Goal: Task Accomplishment & Management: Use online tool/utility

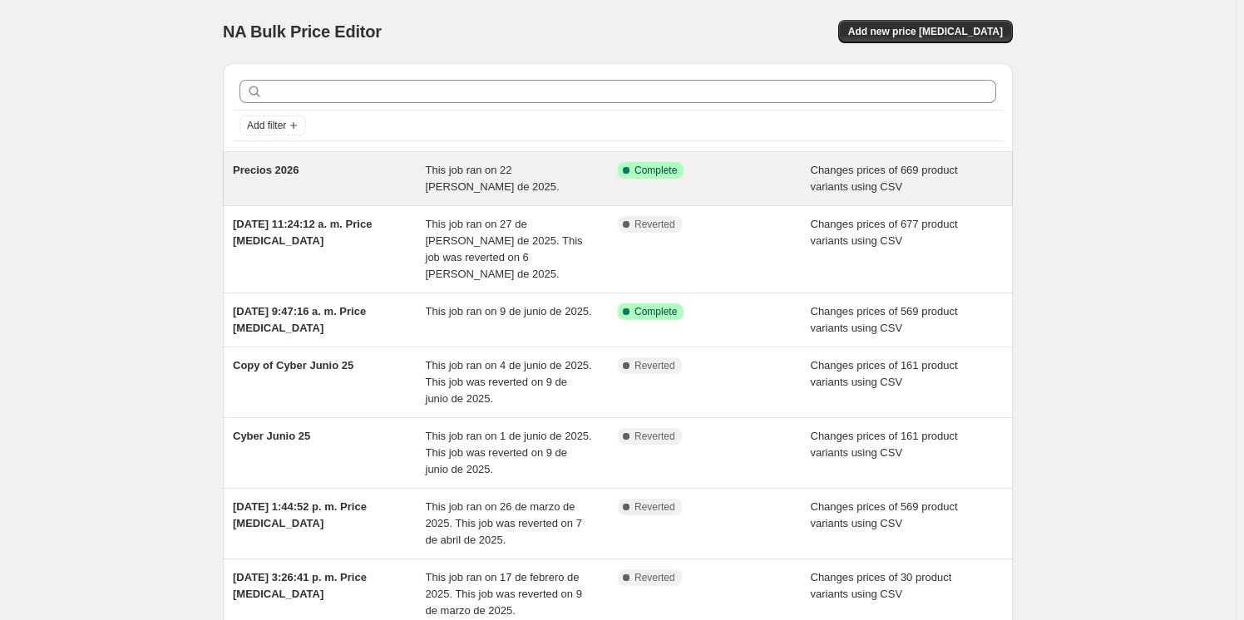
click at [482, 172] on span "This job ran on 22 [PERSON_NAME] de 2025." at bounding box center [493, 178] width 134 height 29
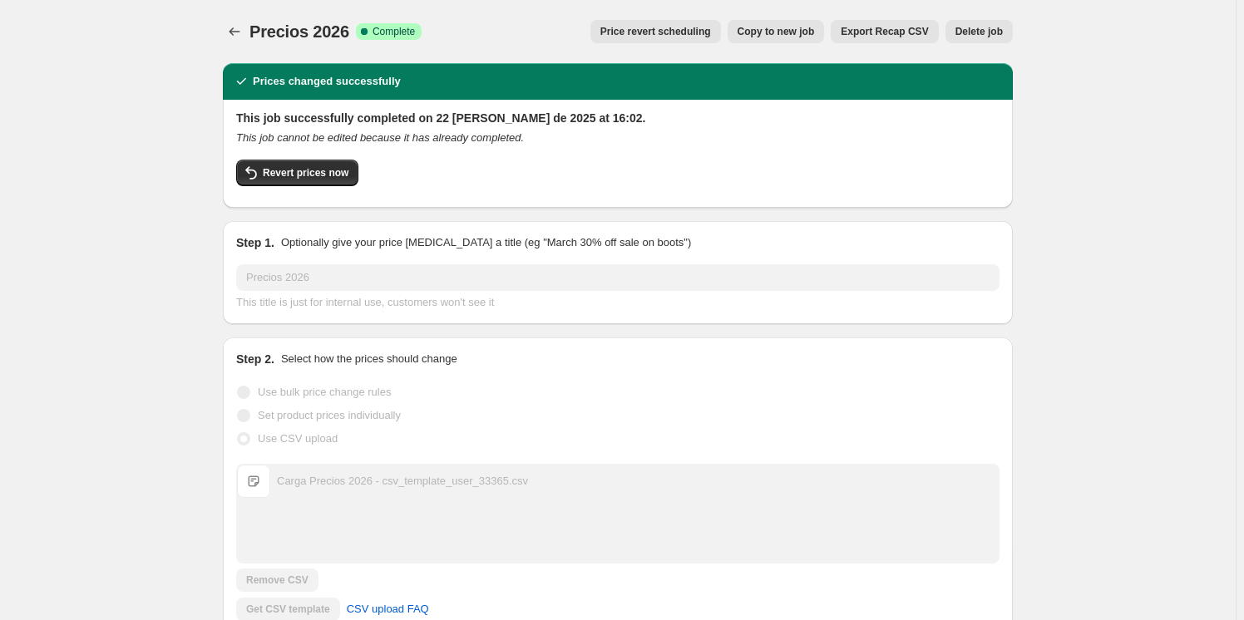
click at [233, 40] on button "Price change jobs" at bounding box center [234, 31] width 23 height 23
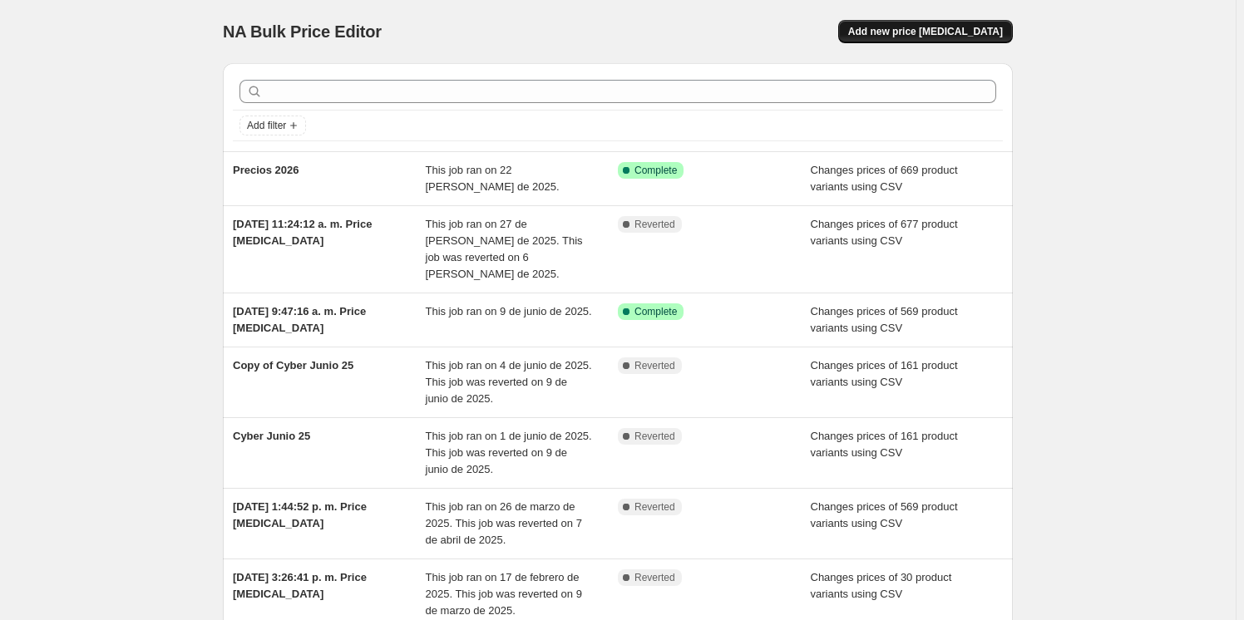
click at [956, 29] on span "Add new price [MEDICAL_DATA]" at bounding box center [925, 31] width 155 height 13
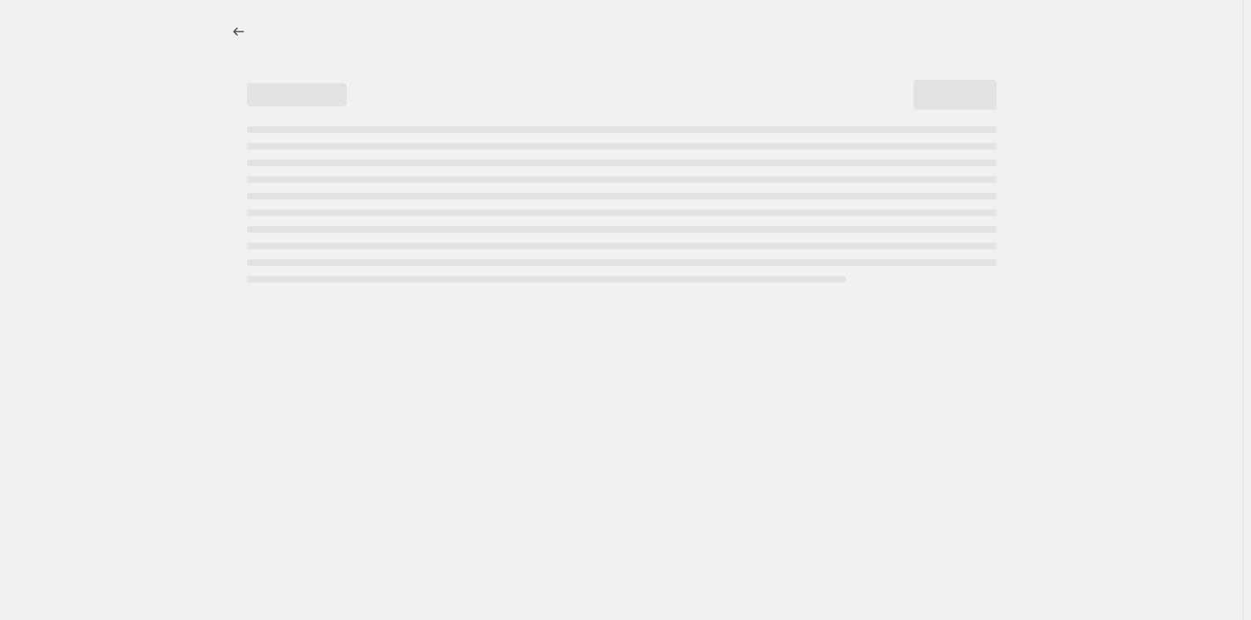
select select "percentage"
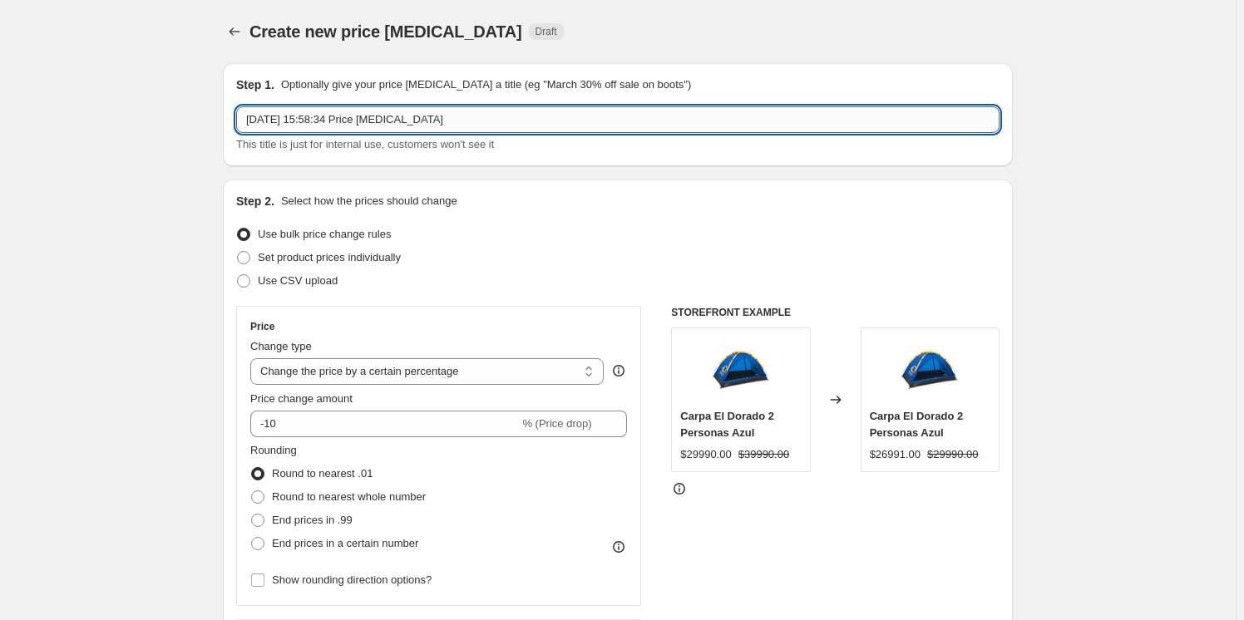
click at [698, 131] on input "3 oct 2025, 15:58:34 Price change job" at bounding box center [617, 119] width 763 height 27
drag, startPoint x: 696, startPoint y: 129, endPoint x: 129, endPoint y: 123, distance: 567.1
type input "Cyber Oct 25"
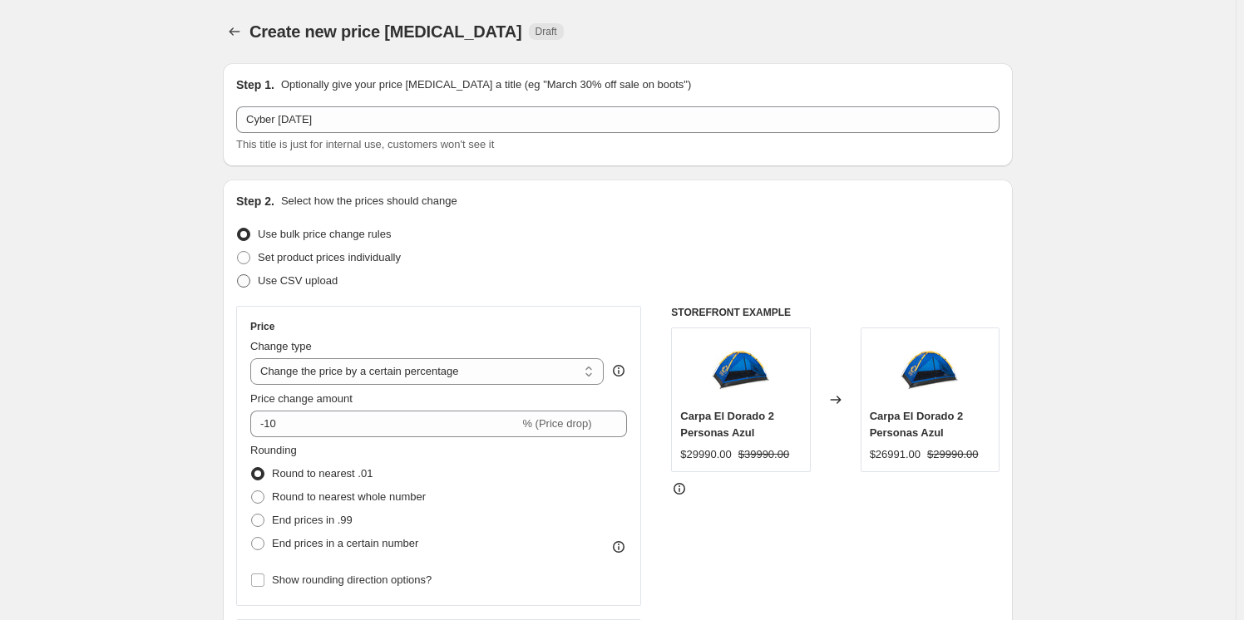
click at [248, 278] on span at bounding box center [243, 280] width 13 height 13
click at [238, 275] on input "Use CSV upload" at bounding box center [237, 274] width 1 height 1
radio input "true"
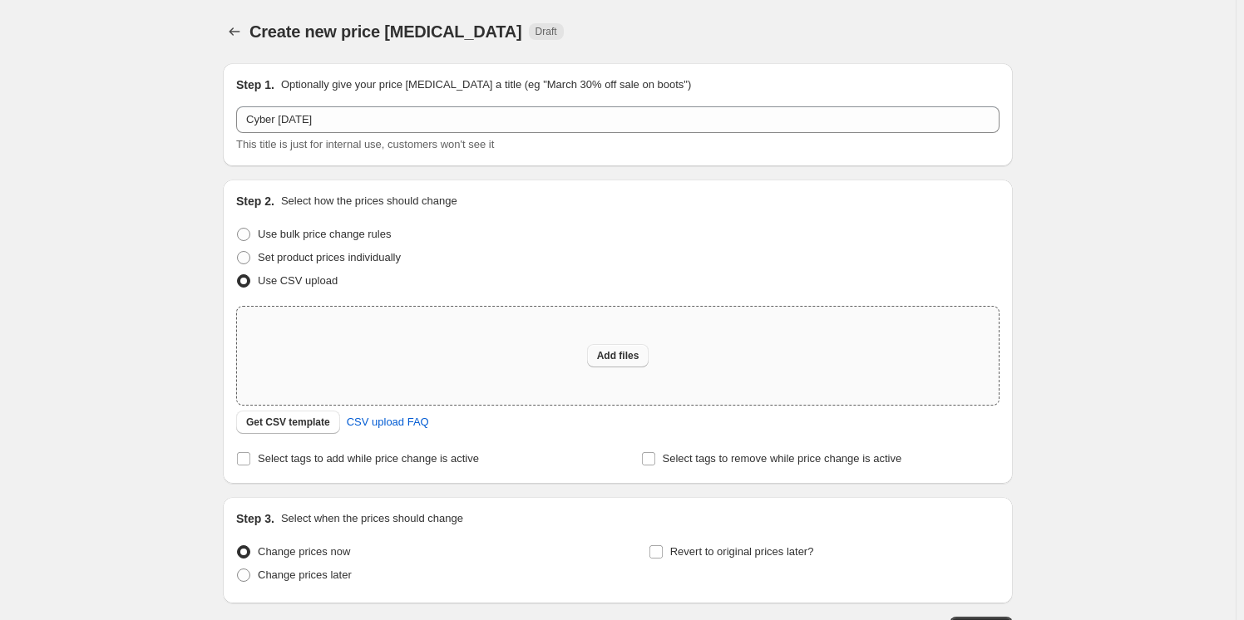
click at [639, 353] on span "Add files" at bounding box center [618, 355] width 42 height 13
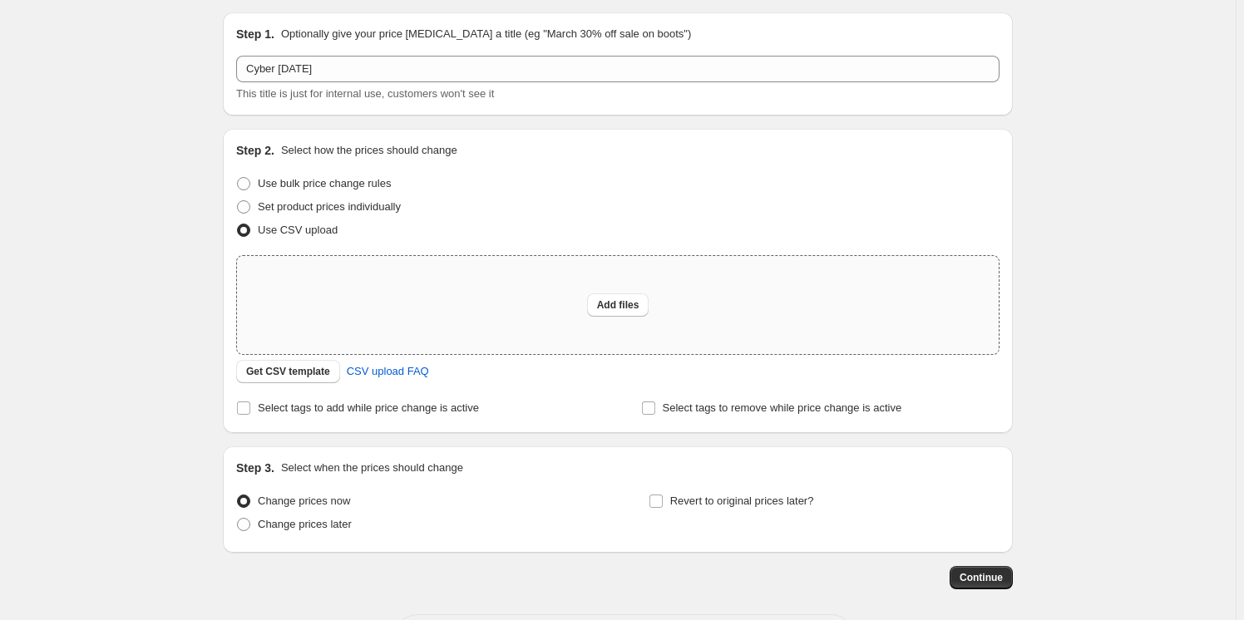
scroll to position [75, 0]
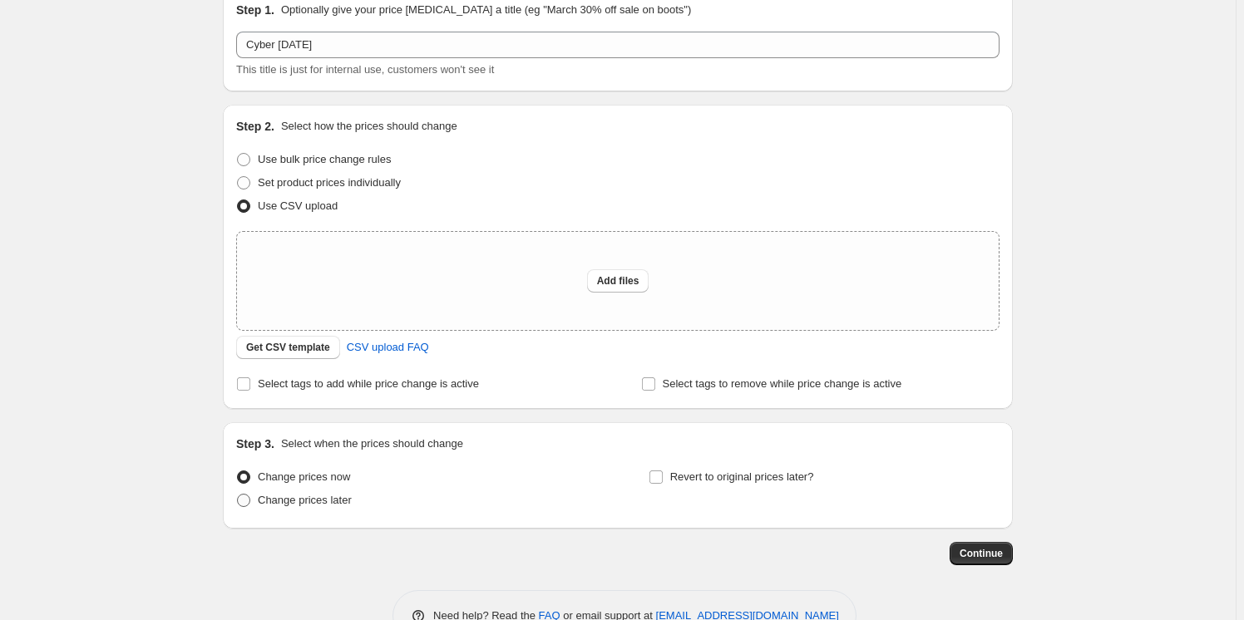
click at [277, 502] on span "Change prices later" at bounding box center [305, 500] width 94 height 12
click at [238, 495] on input "Change prices later" at bounding box center [237, 494] width 1 height 1
radio input "true"
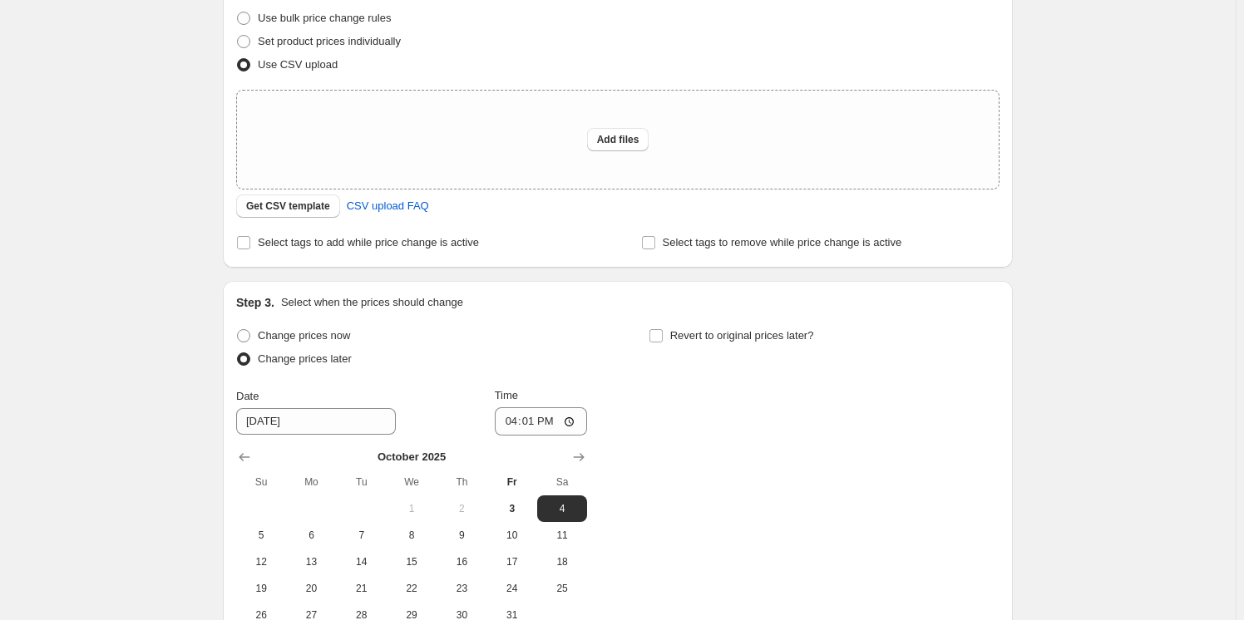
scroll to position [226, 0]
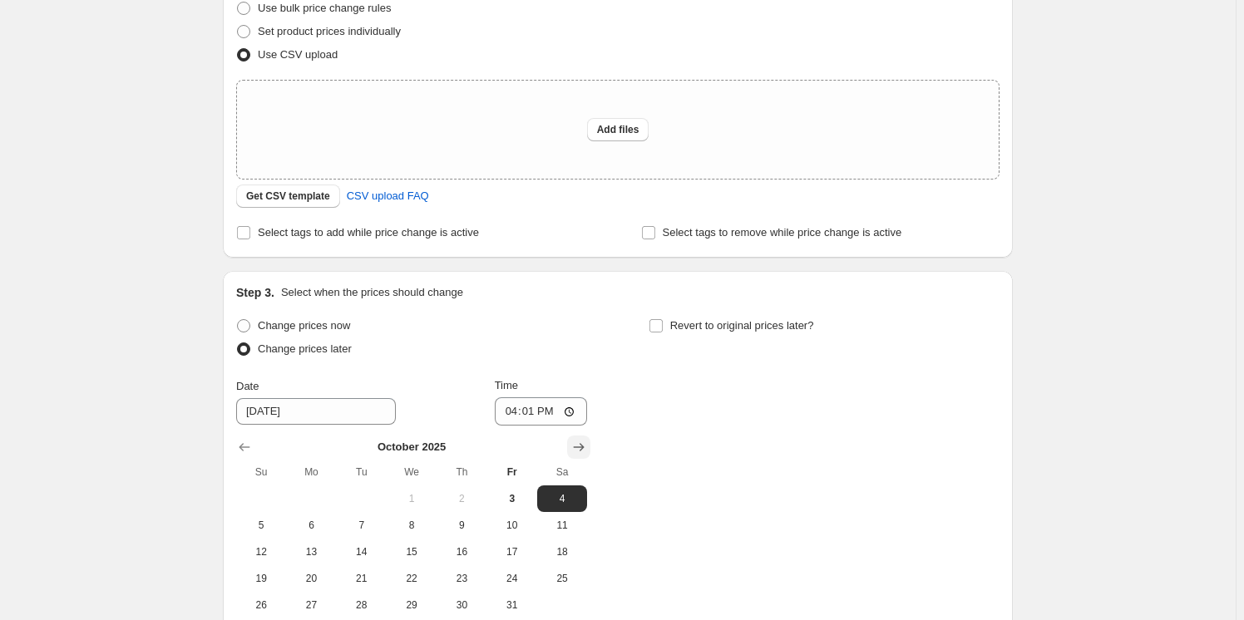
click at [581, 448] on icon "Show next month, November 2025" at bounding box center [578, 447] width 17 height 17
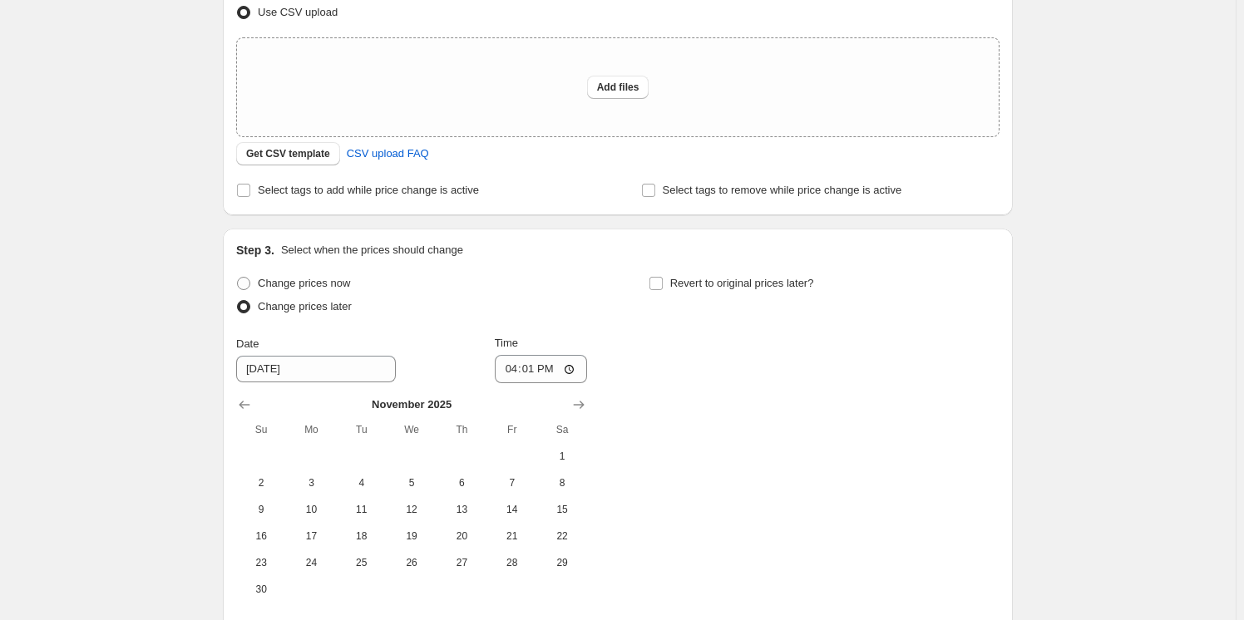
scroll to position [302, 0]
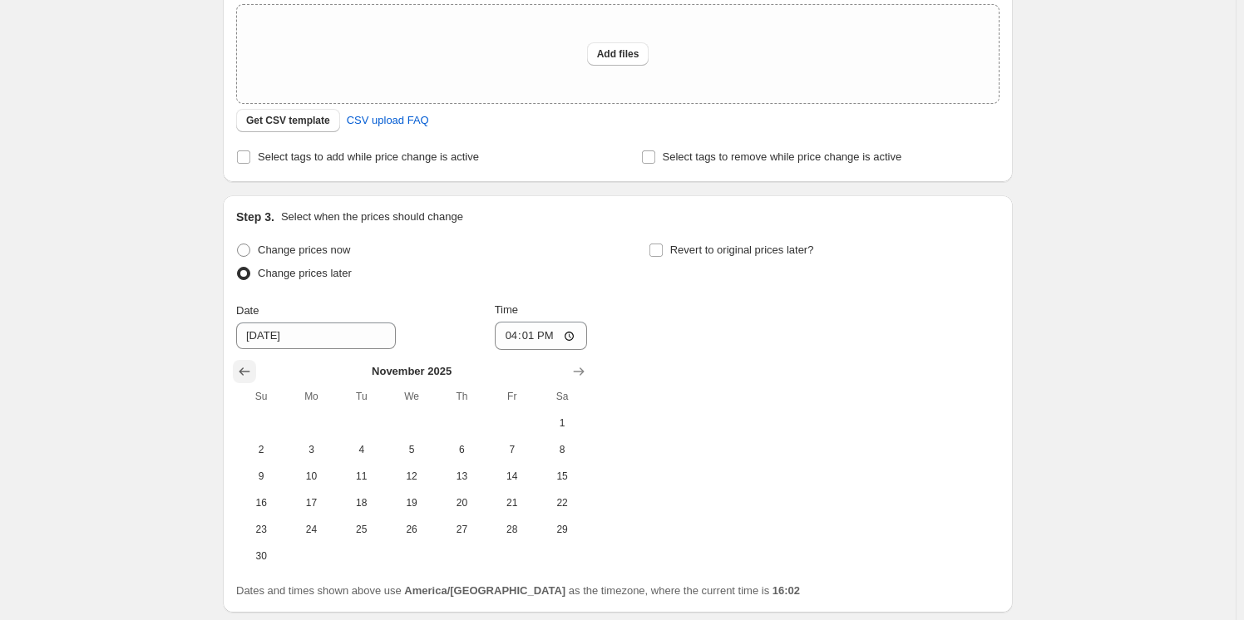
click at [256, 372] on button "Show previous month, October 2025" at bounding box center [244, 371] width 23 height 23
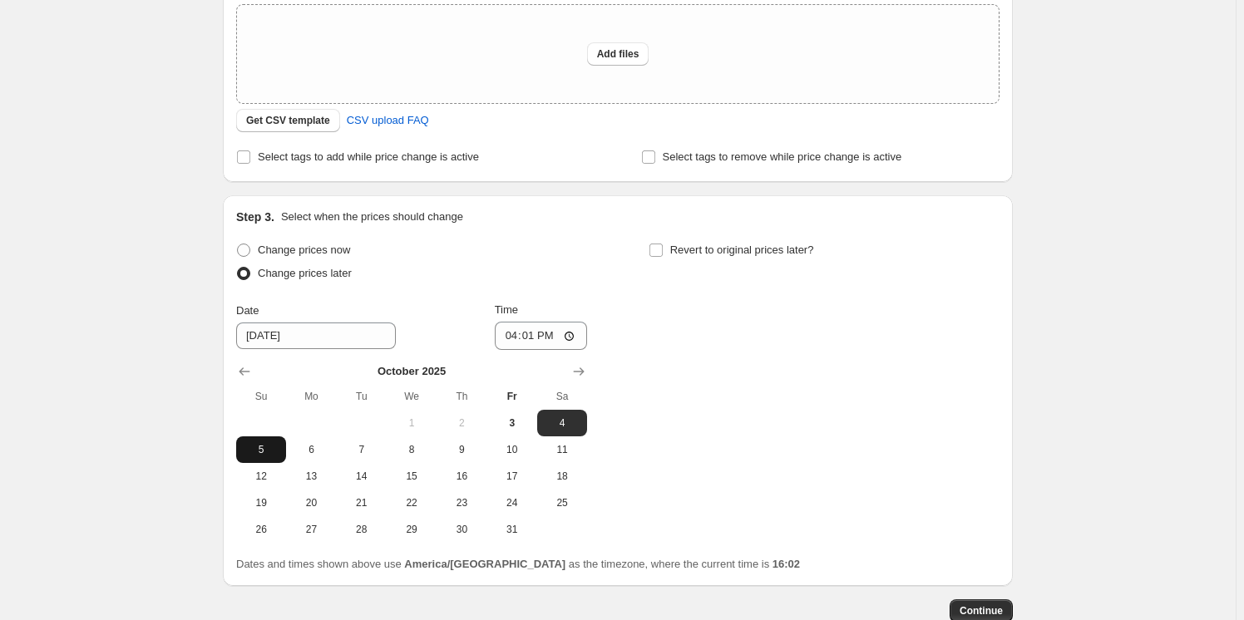
click at [254, 447] on span "5" at bounding box center [261, 449] width 37 height 13
type input "[DATE]"
click at [573, 333] on input "16:01" at bounding box center [541, 336] width 93 height 28
type input "21:00"
click at [795, 435] on div "Change prices now Change prices later Date [DATE] Time 21:00 [DATE] Su Mo Tu We…" at bounding box center [617, 391] width 763 height 304
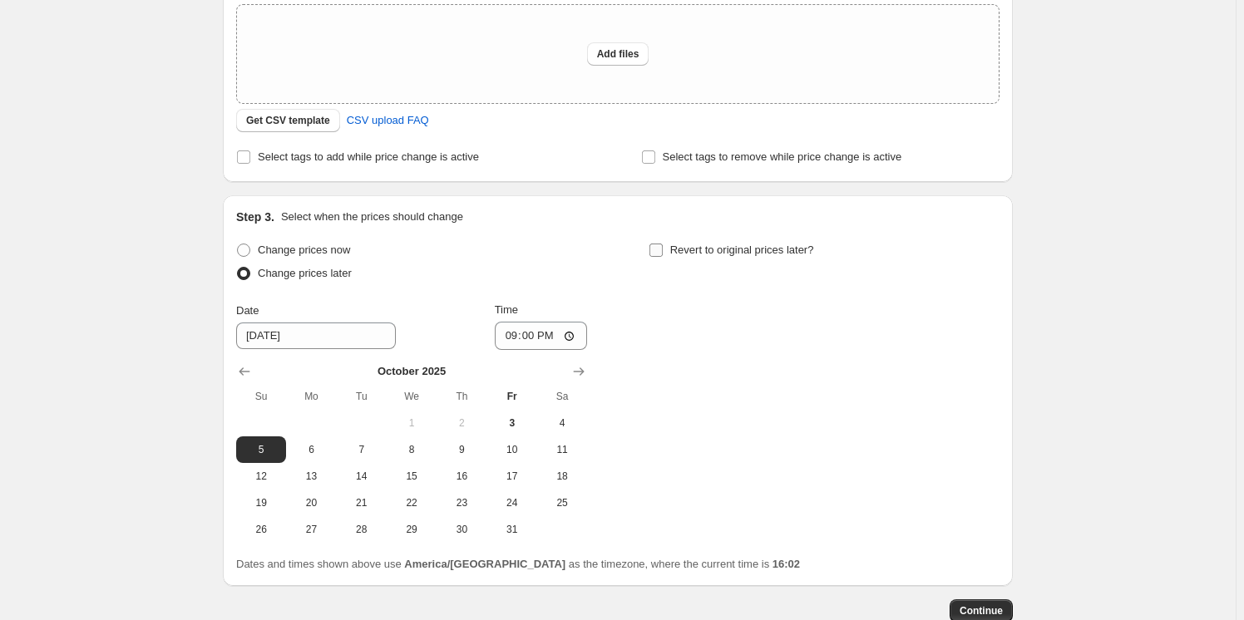
click at [657, 248] on input "Revert to original prices later?" at bounding box center [655, 250] width 13 height 13
checkbox input "true"
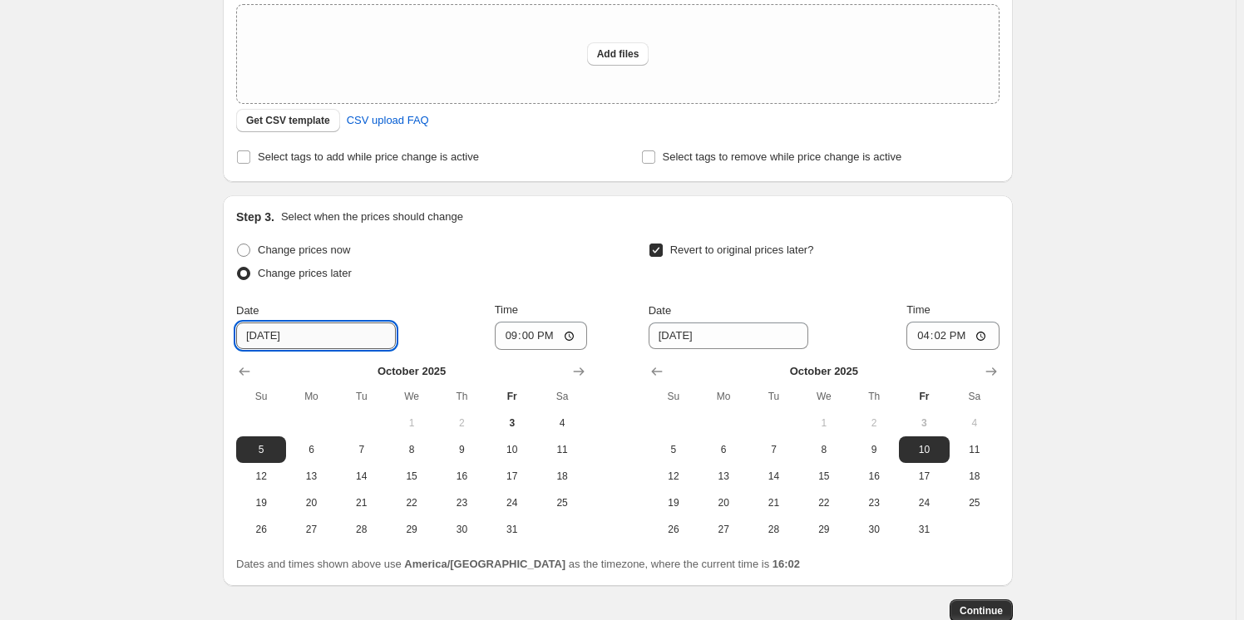
click at [326, 343] on input "[DATE]" at bounding box center [316, 336] width 160 height 27
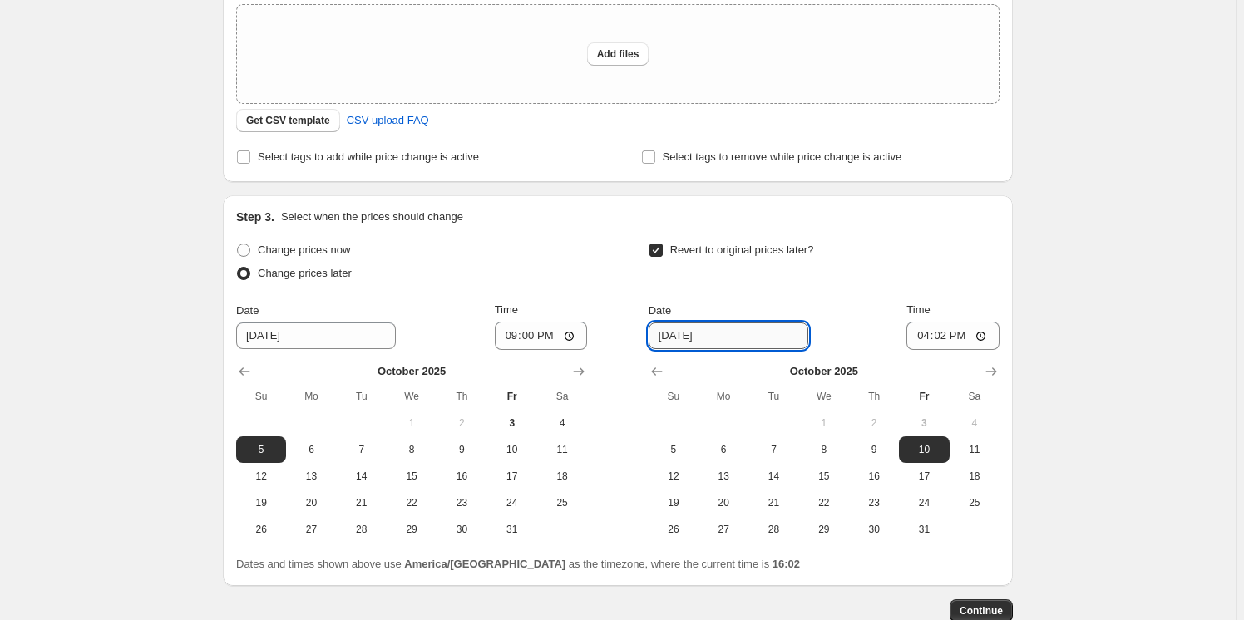
click at [728, 333] on input "[DATE]" at bounding box center [729, 336] width 160 height 27
click at [735, 339] on input "[DATE]" at bounding box center [729, 336] width 160 height 27
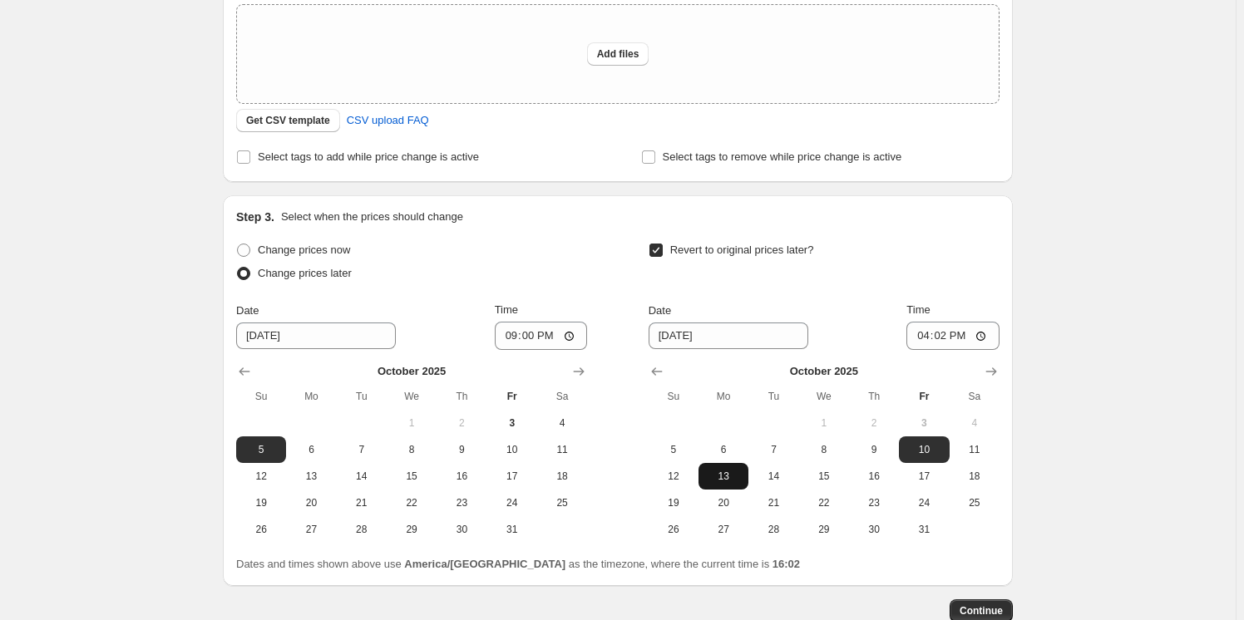
click at [722, 466] on button "13" at bounding box center [723, 476] width 50 height 27
type input "[DATE]"
click at [723, 468] on button "13" at bounding box center [723, 476] width 50 height 27
click at [972, 338] on input "16:02" at bounding box center [952, 336] width 93 height 28
click at [989, 339] on input "16:02" at bounding box center [952, 336] width 93 height 28
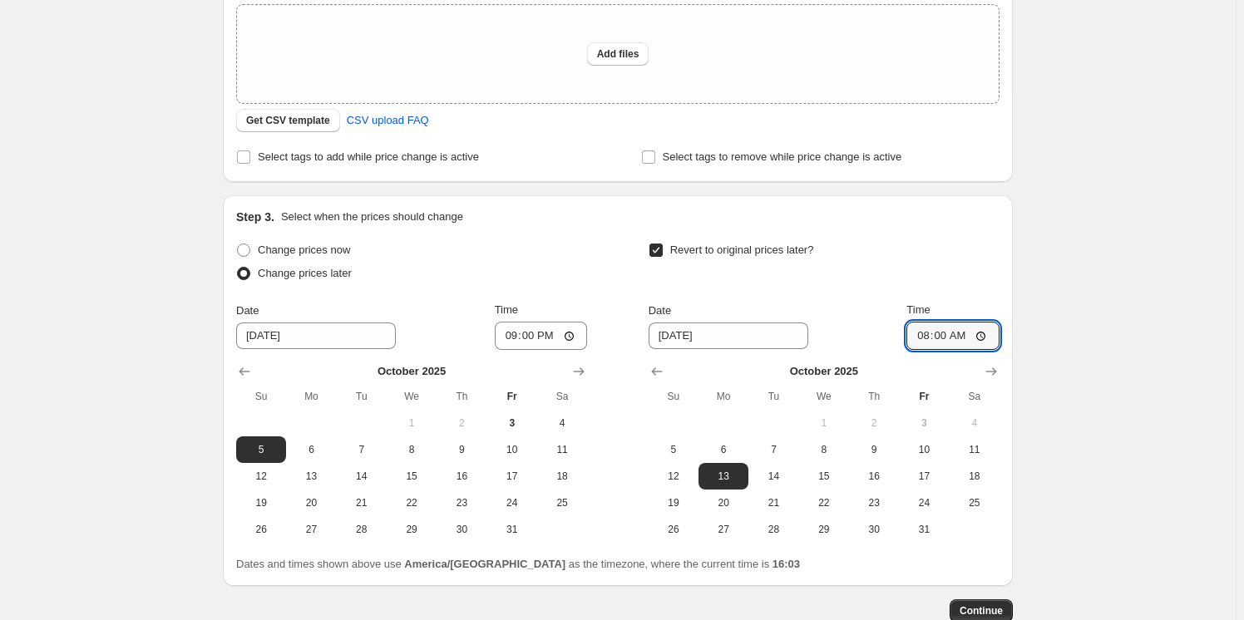
type input "08:00"
click at [1147, 439] on div "Create new price change job. This page is ready Create new price change job Dra…" at bounding box center [617, 211] width 1235 height 1026
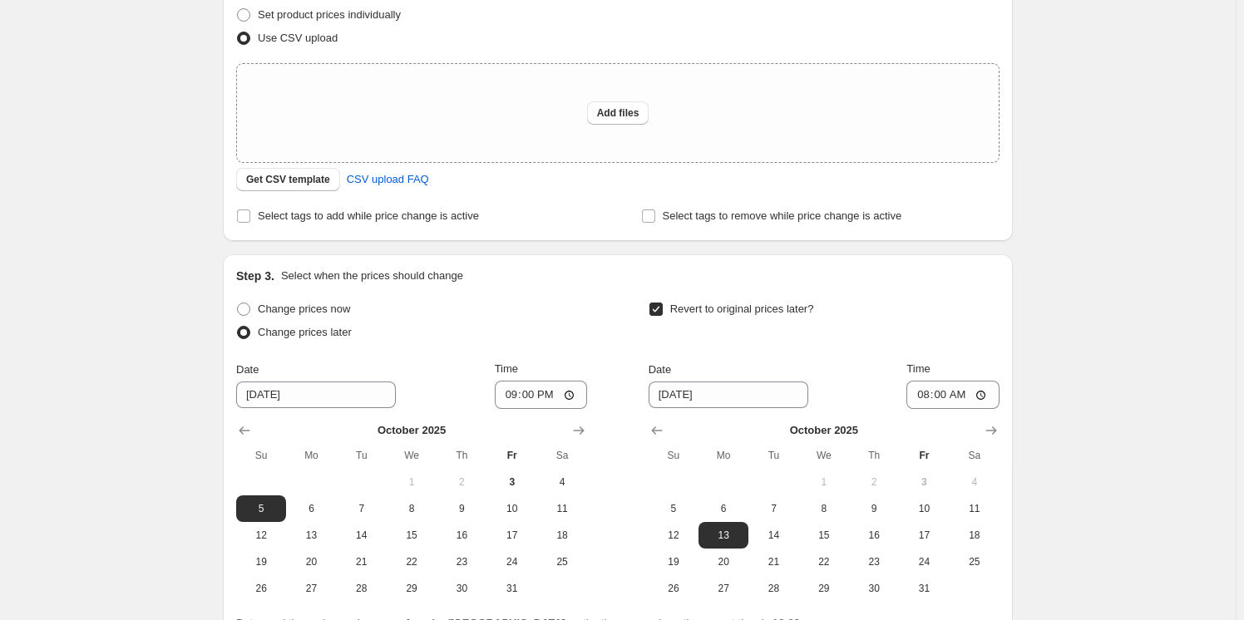
scroll to position [150, 0]
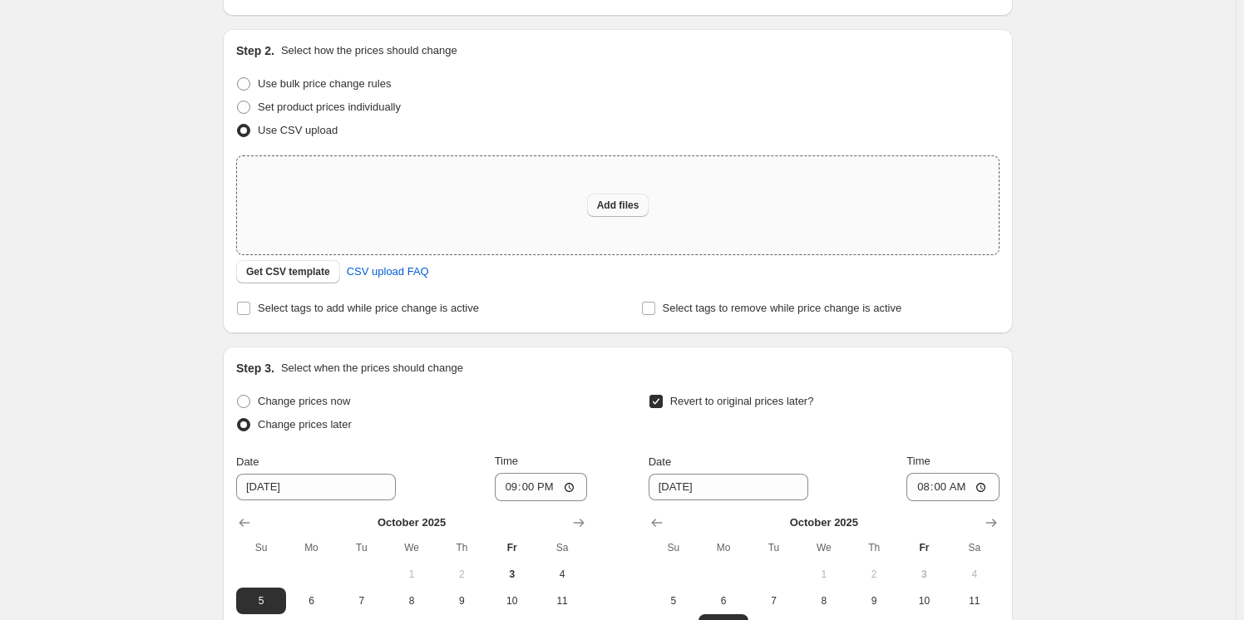
click at [621, 204] on span "Add files" at bounding box center [618, 205] width 42 height 13
type input "C:\fakepath\Hoja de cálculo sin título - Carga Cyber.csv"
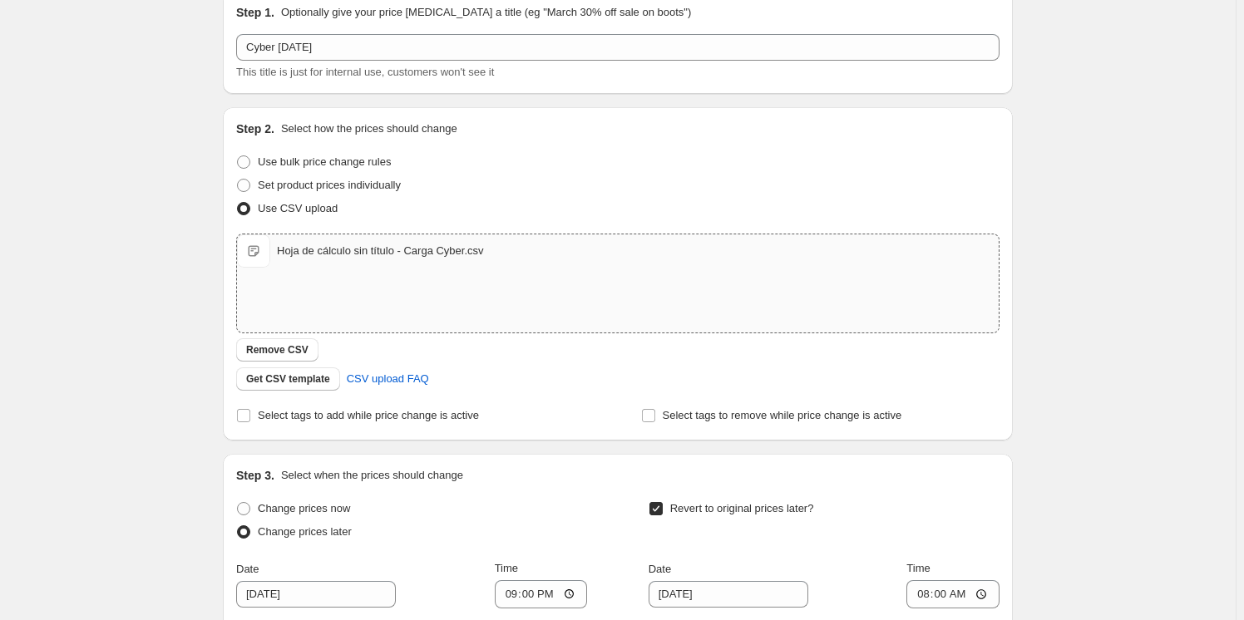
scroll to position [56, 0]
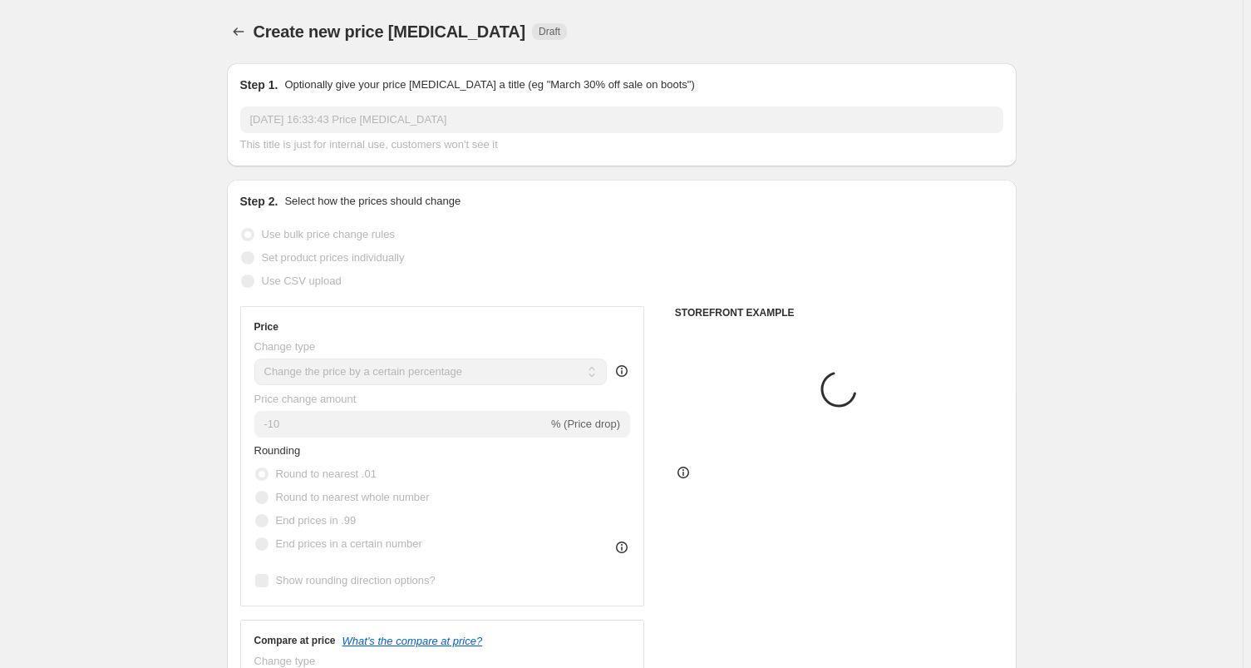
select select "percentage"
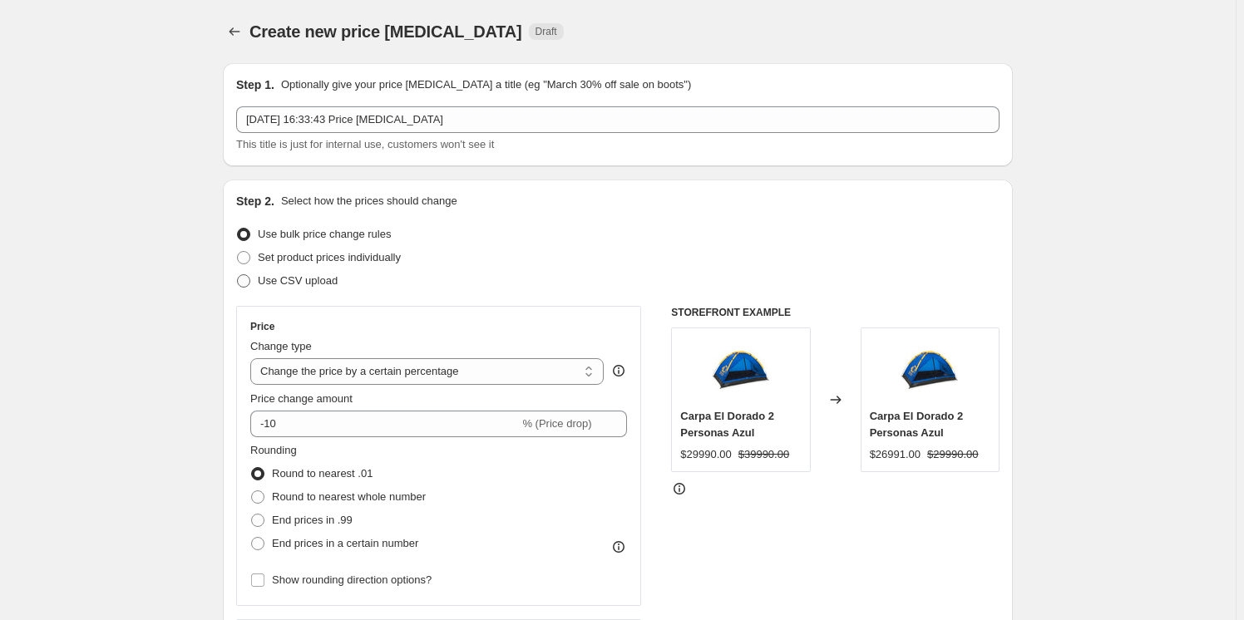
click at [249, 278] on span at bounding box center [243, 280] width 13 height 13
click at [238, 275] on input "Use CSV upload" at bounding box center [237, 274] width 1 height 1
radio input "true"
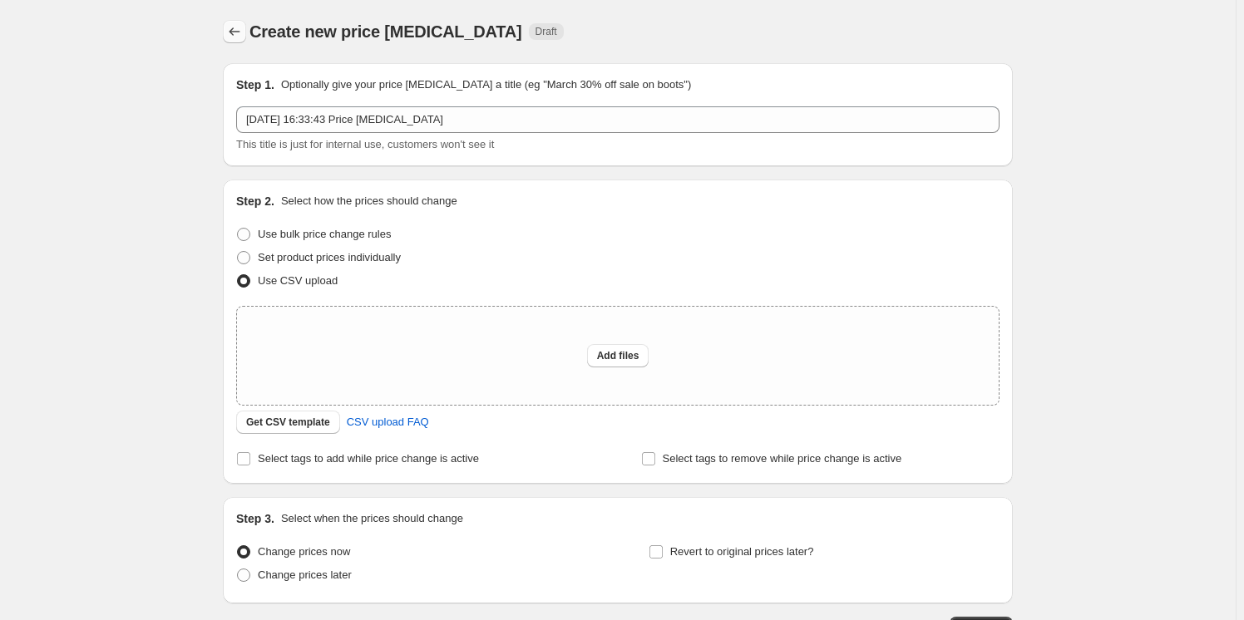
click at [239, 24] on icon "Price change jobs" at bounding box center [234, 31] width 17 height 17
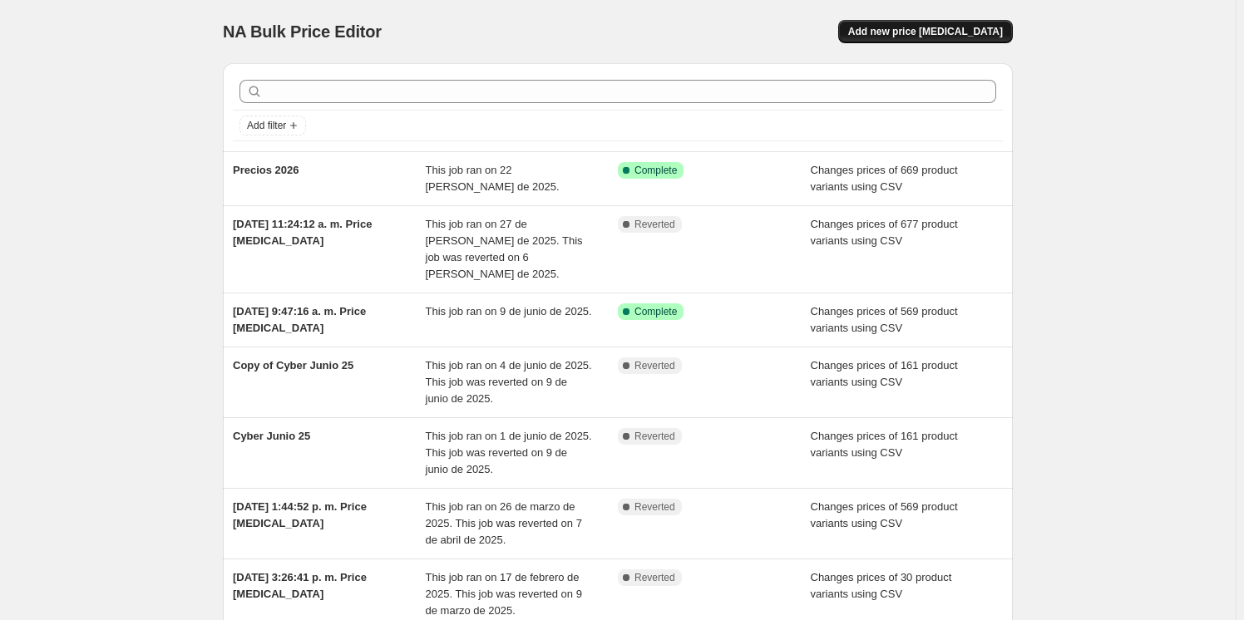
click at [895, 34] on span "Add new price [MEDICAL_DATA]" at bounding box center [925, 31] width 155 height 13
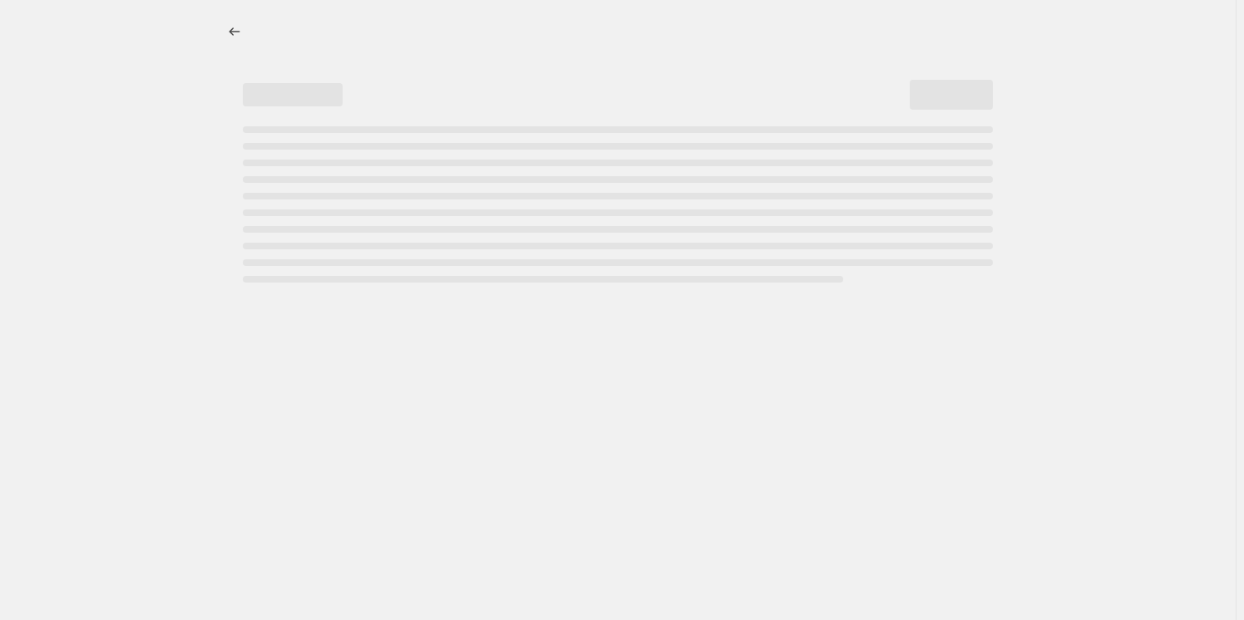
select select "percentage"
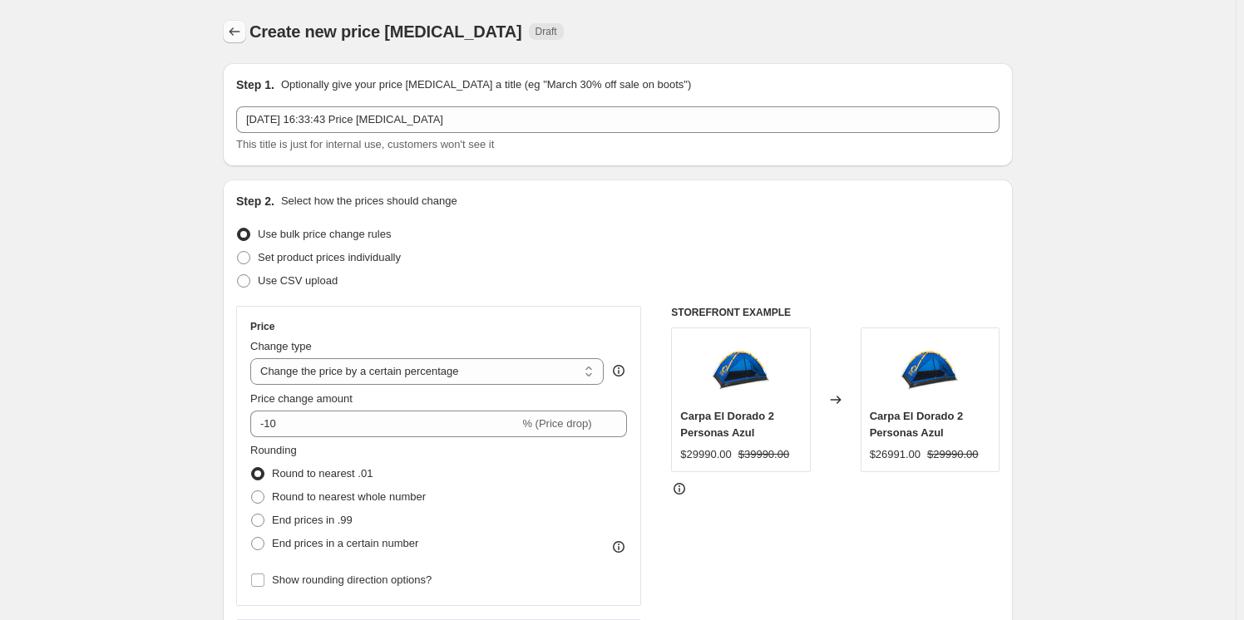
click at [241, 22] on button "Price change jobs" at bounding box center [234, 31] width 23 height 23
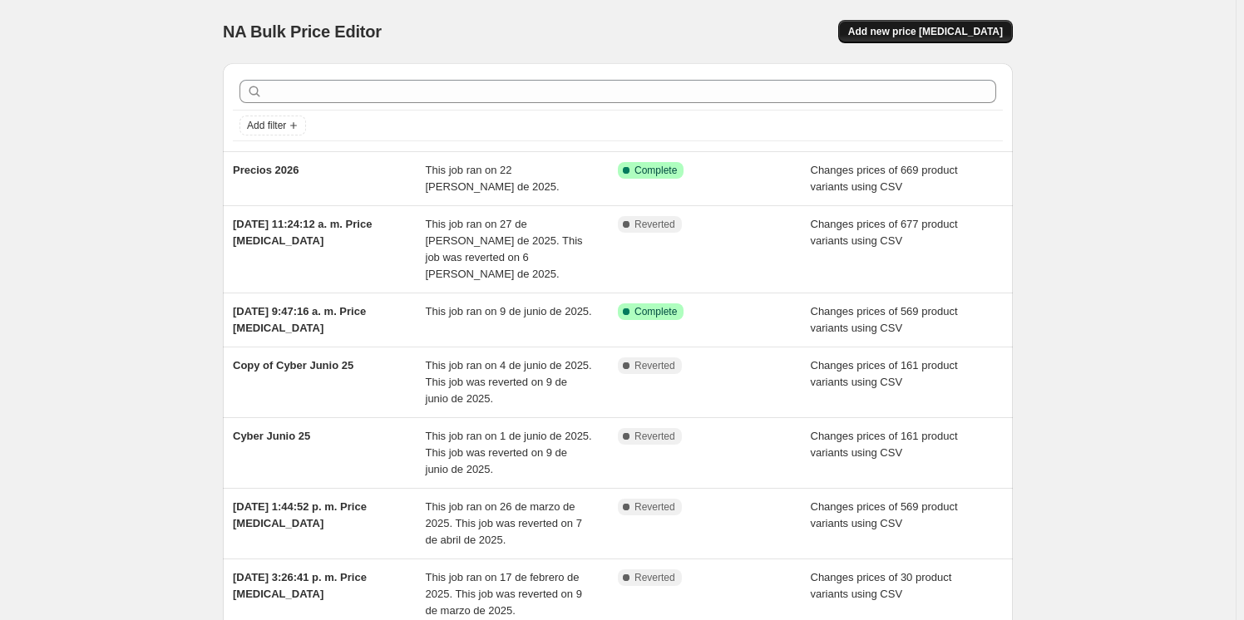
click at [910, 24] on button "Add new price [MEDICAL_DATA]" at bounding box center [925, 31] width 175 height 23
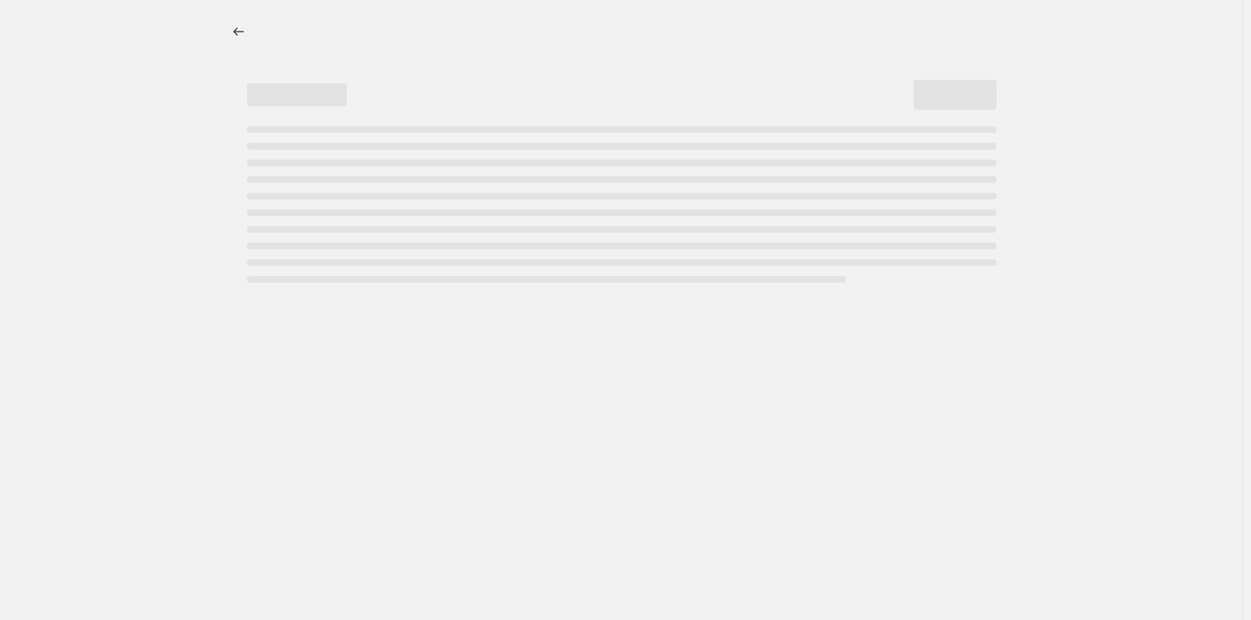
select select "percentage"
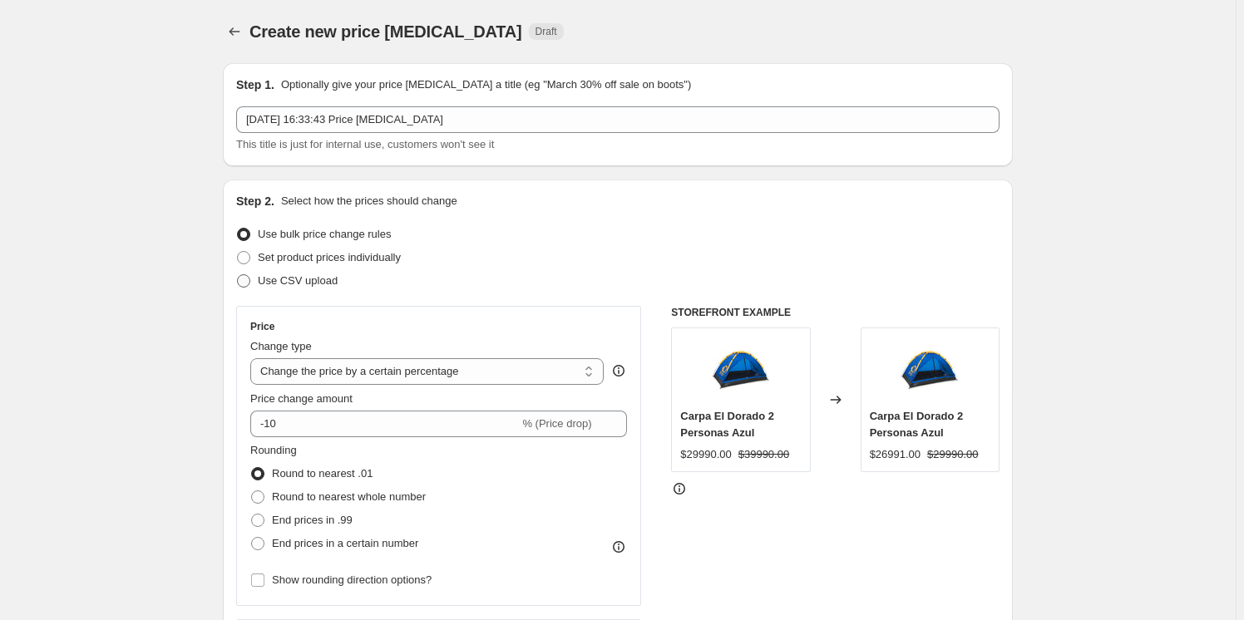
click at [259, 280] on label "Use CSV upload" at bounding box center [286, 280] width 101 height 23
click at [238, 275] on input "Use CSV upload" at bounding box center [237, 274] width 1 height 1
radio input "true"
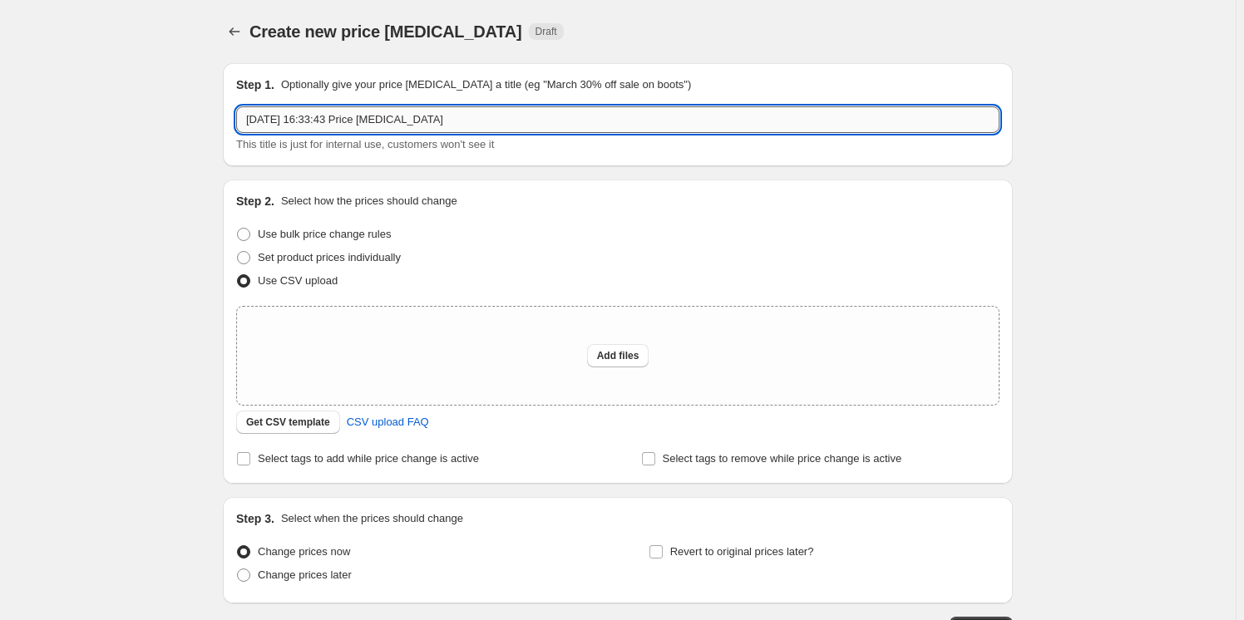
click at [503, 125] on input "3 oct 2025, 16:33:43 Price change job" at bounding box center [617, 119] width 763 height 27
click at [505, 124] on input "3 oct 2025, 16:33:43 Price change job" at bounding box center [617, 119] width 763 height 27
click at [505, 123] on input "3 oct 2025, 16:33:43 Price change job" at bounding box center [617, 119] width 763 height 27
click at [502, 124] on input "3 oct 2025, 16:33:43 Price change job" at bounding box center [617, 119] width 763 height 27
click at [501, 125] on input "3 oct 2025, 16:33:43 Price change job" at bounding box center [617, 119] width 763 height 27
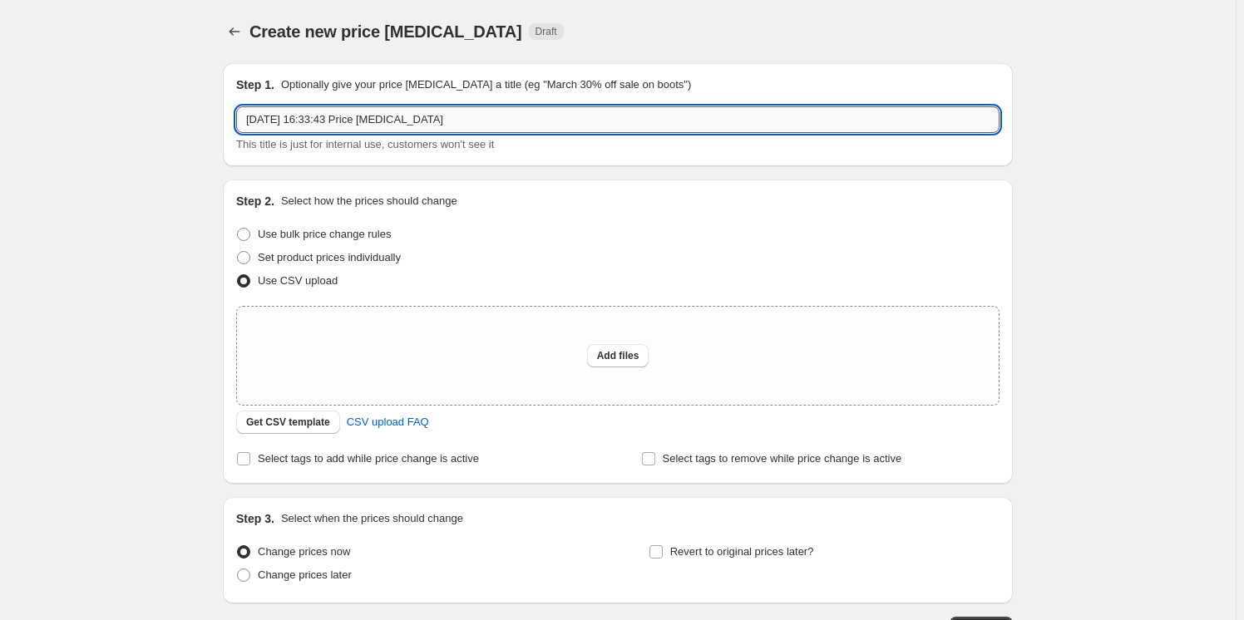
click at [501, 124] on input "3 oct 2025, 16:33:43 Price change job" at bounding box center [617, 119] width 763 height 27
type input "3"
type input "Precios Cyber"
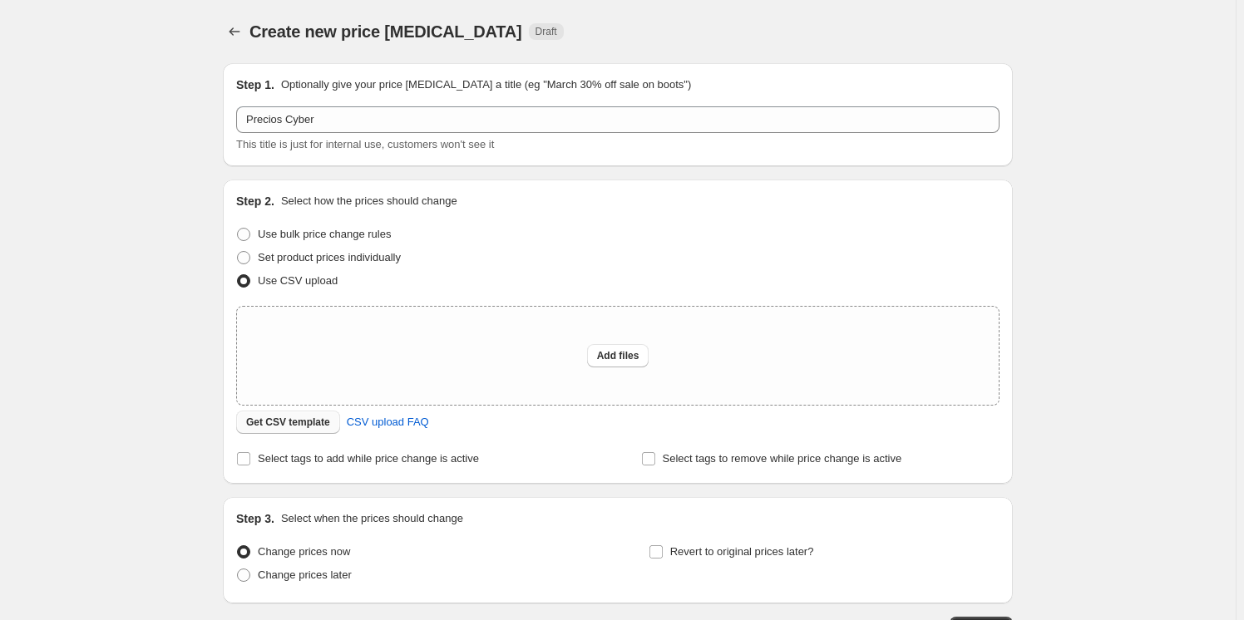
click at [307, 428] on span "Get CSV template" at bounding box center [288, 422] width 84 height 13
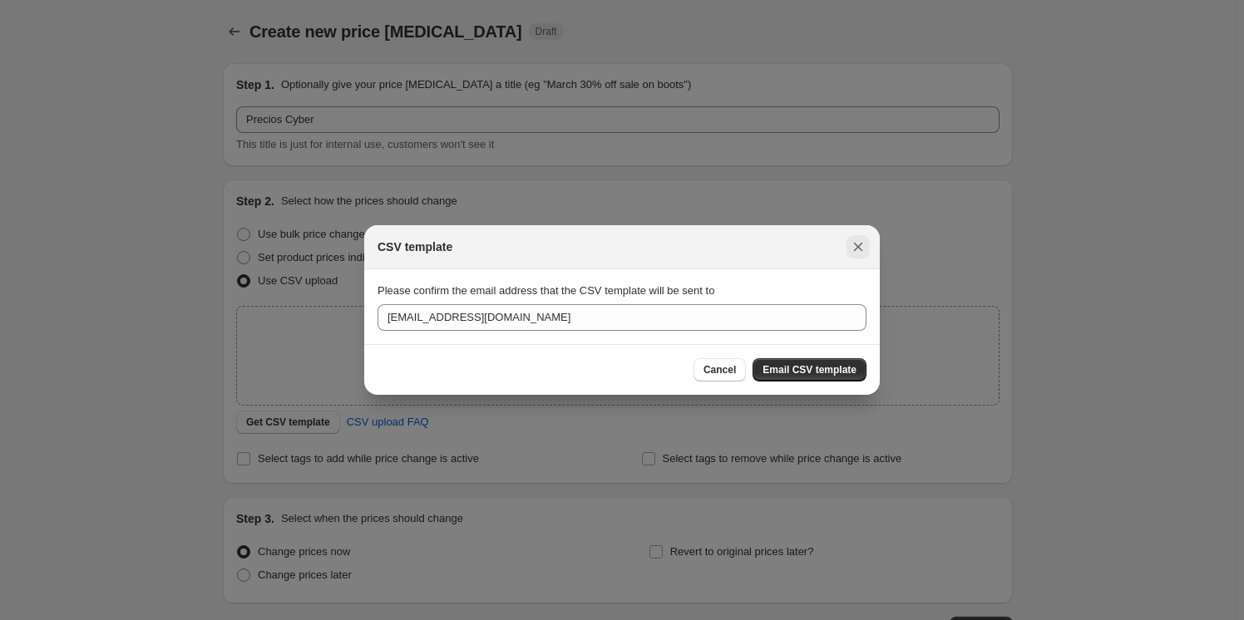
click at [856, 245] on icon "Close" at bounding box center [858, 247] width 9 height 9
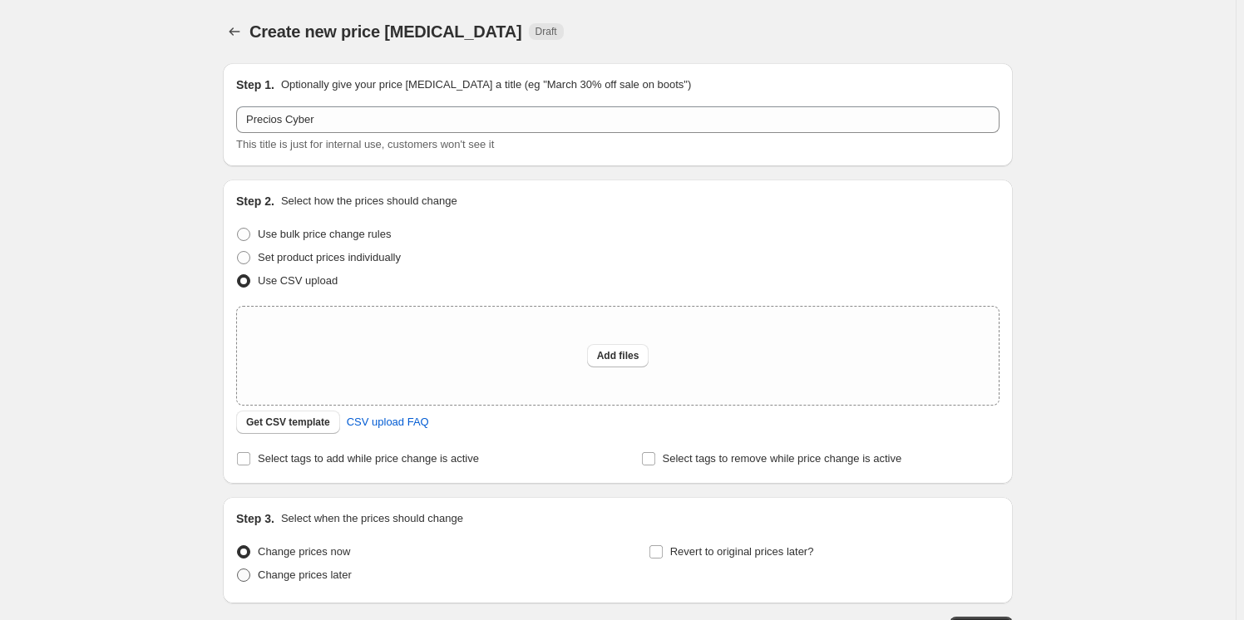
click at [244, 578] on span at bounding box center [243, 575] width 13 height 13
click at [238, 570] on input "Change prices later" at bounding box center [237, 569] width 1 height 1
radio input "true"
click at [597, 368] on div "Add files" at bounding box center [618, 356] width 762 height 98
type input "C:\fakepath\Hoja de cálculo sin título - Carga Cyber (2).csv"
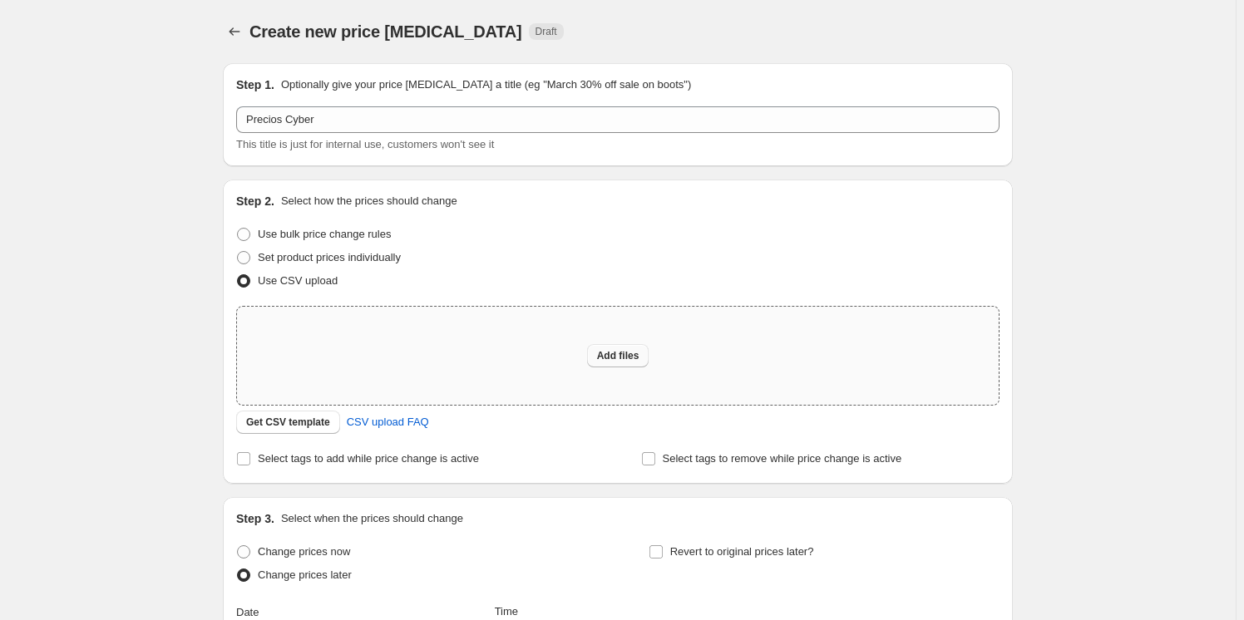
click at [627, 348] on button "Add files" at bounding box center [618, 355] width 62 height 23
type input "C:\fakepath\Hoja de cálculo sin título - Carga Cyber (2).csv"
click at [324, 421] on span "Get CSV template" at bounding box center [288, 422] width 84 height 13
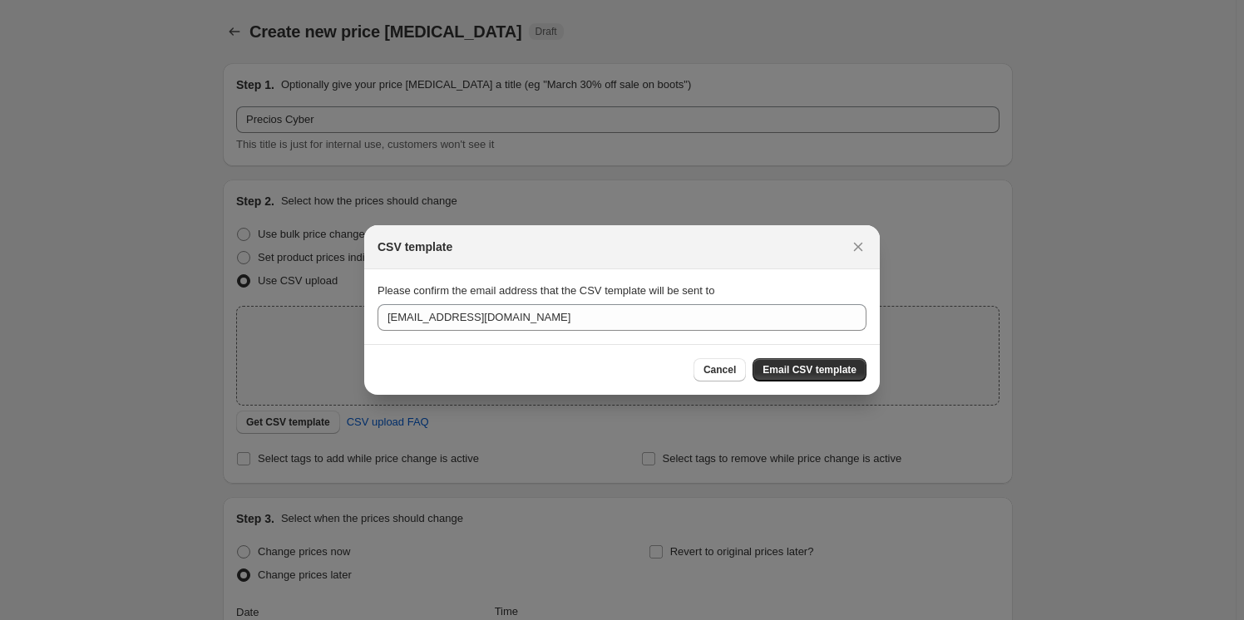
click at [873, 239] on div "CSV template" at bounding box center [621, 247] width 515 height 44
click at [865, 248] on icon "Close" at bounding box center [858, 247] width 17 height 17
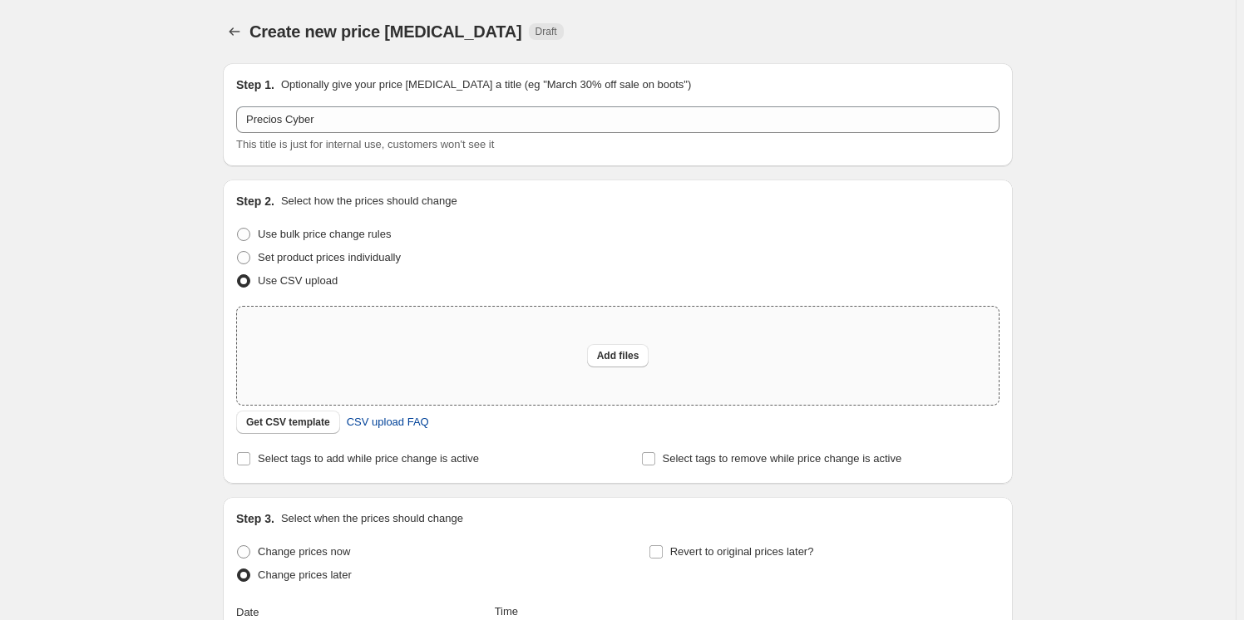
click at [382, 427] on span "CSV upload FAQ" at bounding box center [388, 422] width 82 height 17
click at [249, 268] on label "Set product prices individually" at bounding box center [318, 257] width 165 height 23
click at [238, 252] on input "Set product prices individually" at bounding box center [237, 251] width 1 height 1
radio input "true"
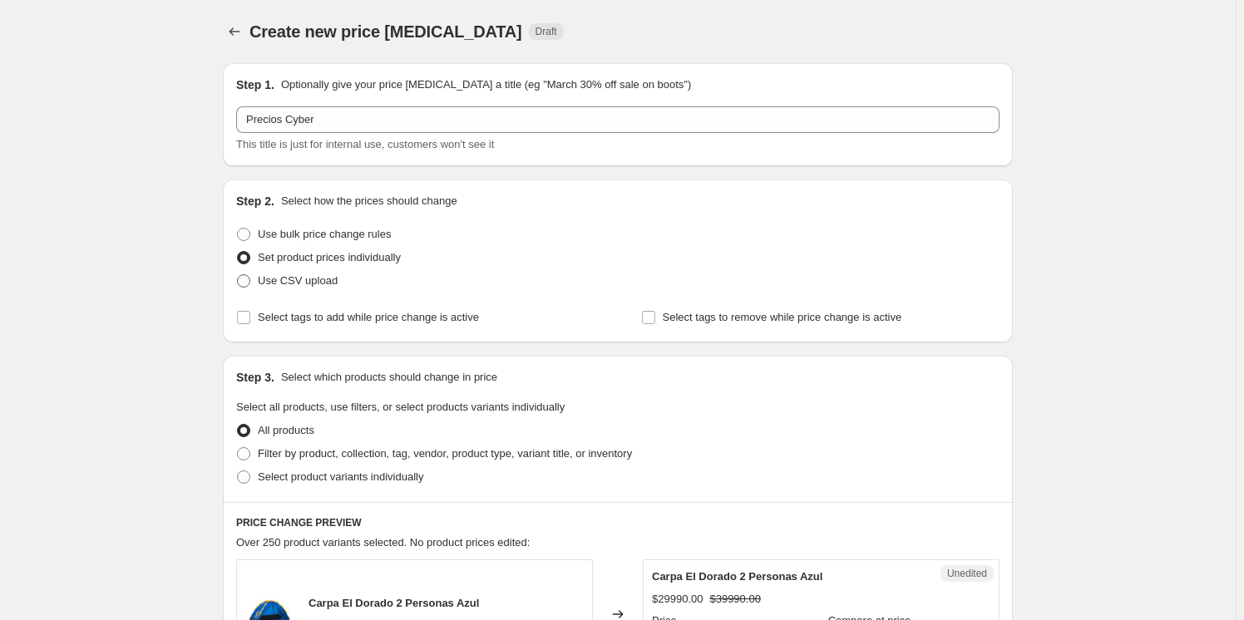
click at [247, 281] on span at bounding box center [243, 280] width 13 height 13
click at [238, 275] on input "Use CSV upload" at bounding box center [237, 274] width 1 height 1
radio input "true"
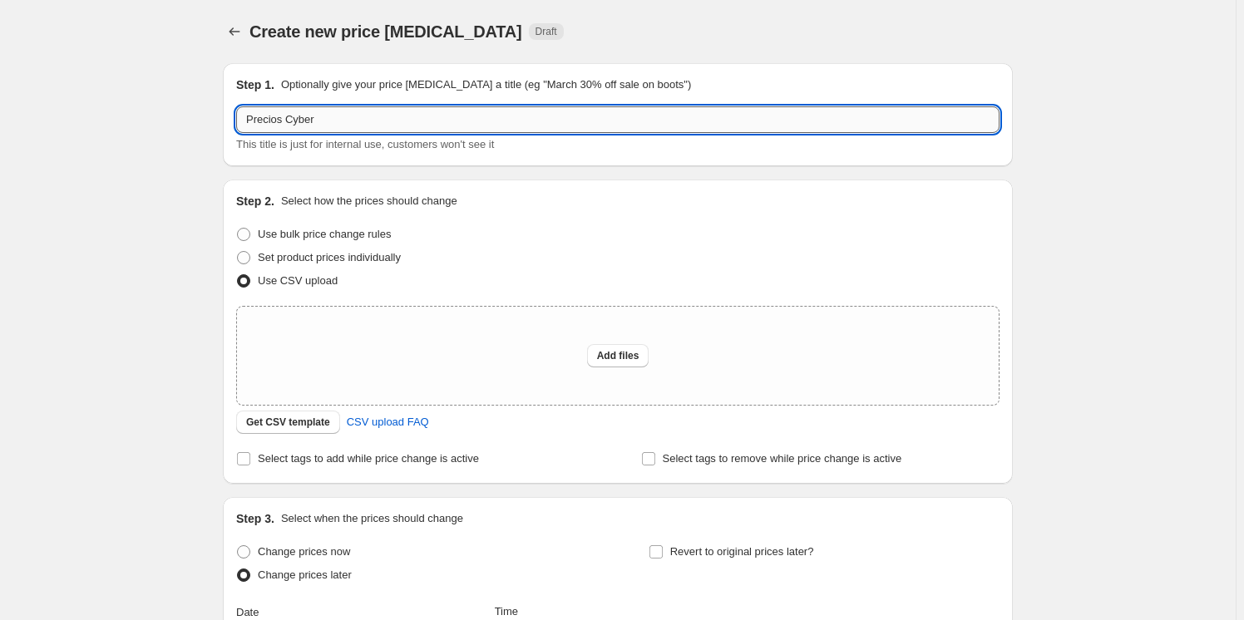
click at [351, 121] on input "Precios Cyber" at bounding box center [617, 119] width 763 height 27
type input "Precios Cyber oct 25"
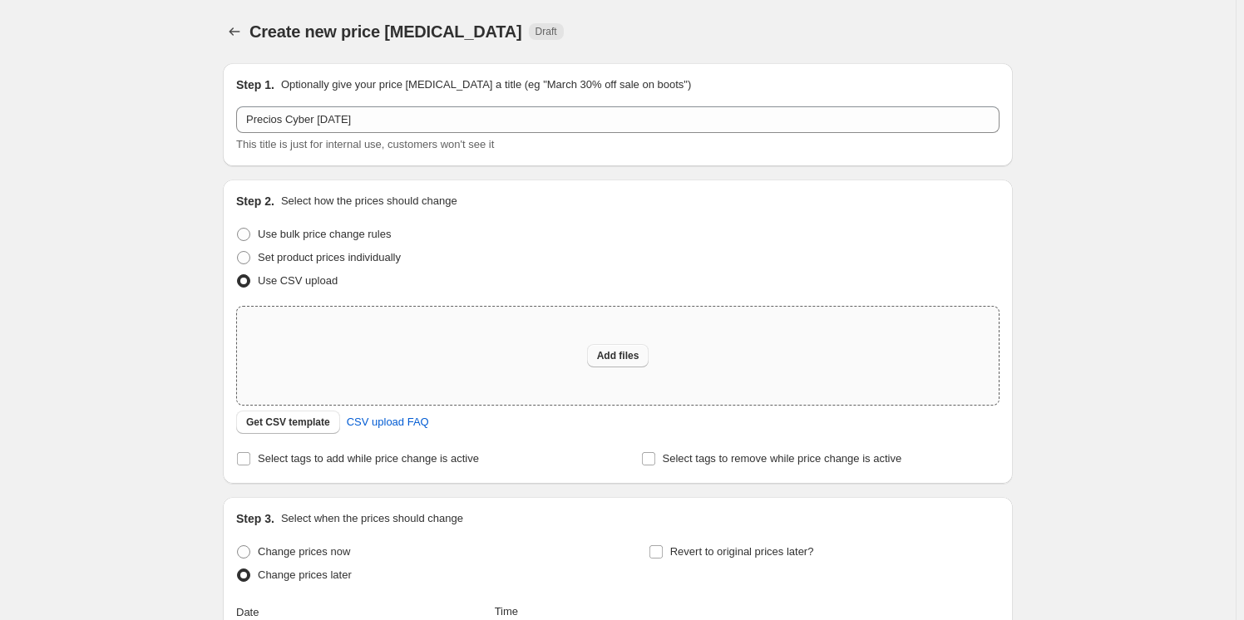
click at [627, 356] on span "Add files" at bounding box center [618, 355] width 42 height 13
type input "C:\fakepath\Hoja de cálculo sin título - Carga Cyber (2).csv"
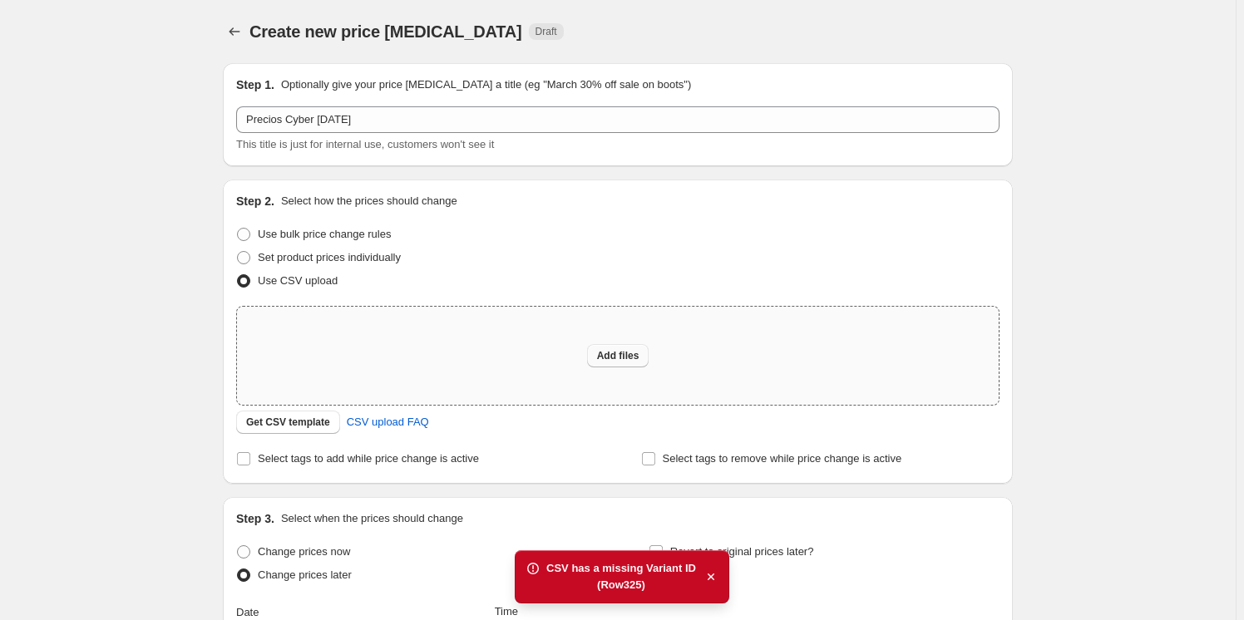
click at [608, 348] on button "Add files" at bounding box center [618, 355] width 62 height 23
type input "C:\fakepath\Hoja de cálculo sin título - Carga Cyber.csv"
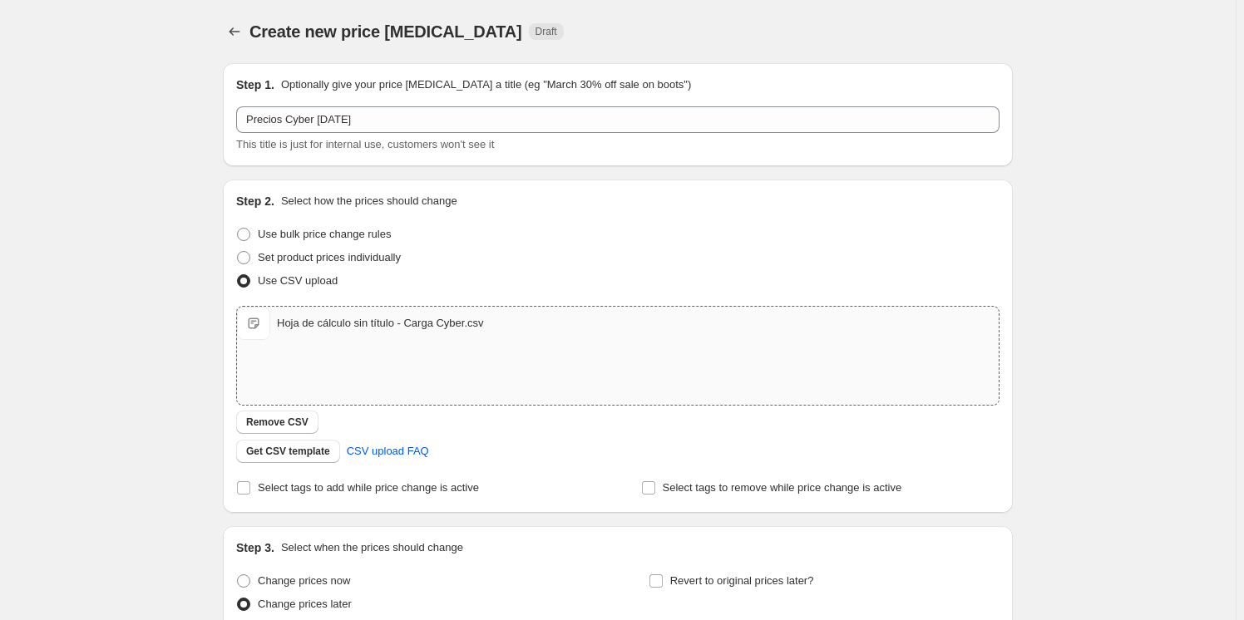
click at [496, 321] on div "Hoja de cálculo sin título - Carga Cyber.csv Hoja de cálculo sin título - Carga…" at bounding box center [618, 323] width 762 height 33
click at [541, 325] on div "Hoja de cálculo sin título - Carga Cyber.csv Hoja de cálculo sin título - Carga…" at bounding box center [618, 323] width 762 height 33
drag, startPoint x: 384, startPoint y: 321, endPoint x: 365, endPoint y: 327, distance: 20.0
click at [365, 327] on div "Hoja de cálculo sin título - Carga Cyber.csv" at bounding box center [380, 323] width 207 height 17
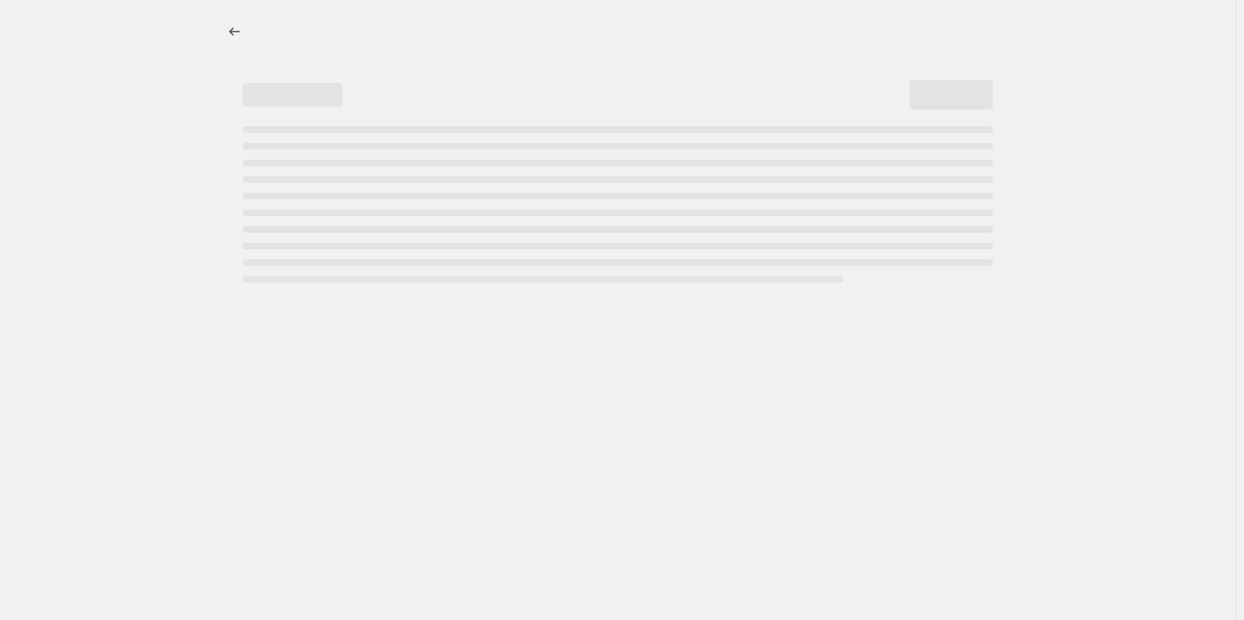
select select "percentage"
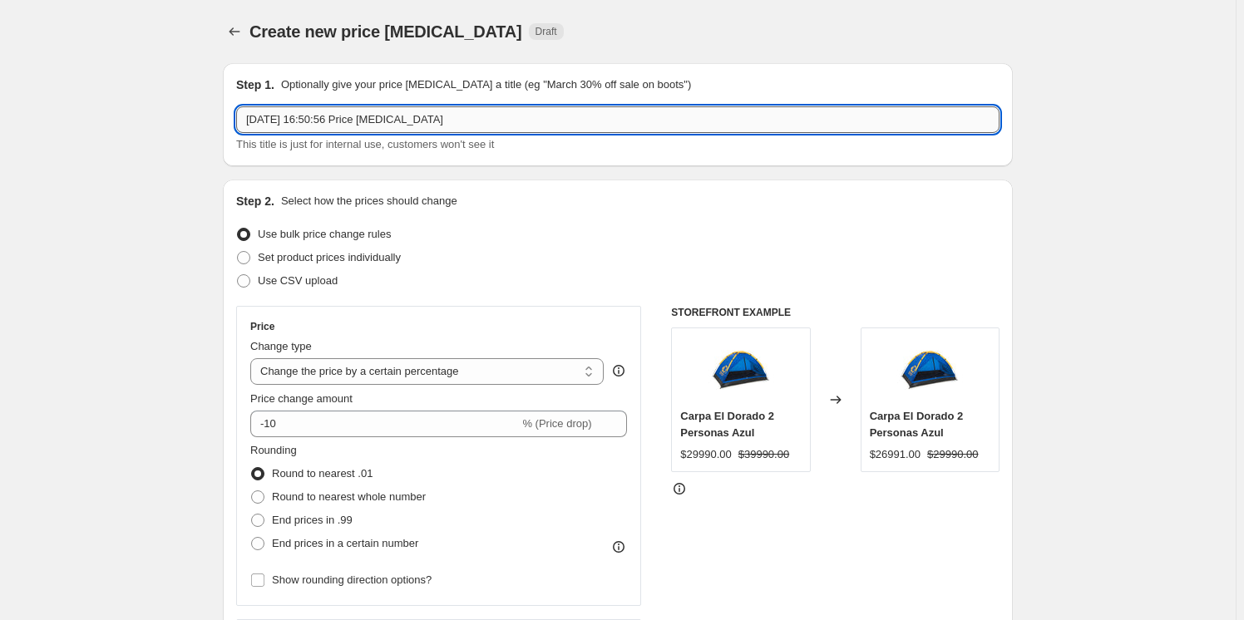
click at [451, 119] on input "[DATE] 16:50:56 Price [MEDICAL_DATA]" at bounding box center [617, 119] width 763 height 27
click at [451, 121] on input "[DATE] 16:50:56 Price [MEDICAL_DATA]" at bounding box center [617, 119] width 763 height 27
click at [451, 120] on input "[DATE] 16:50:56 Price [MEDICAL_DATA]" at bounding box center [617, 119] width 763 height 27
click at [449, 120] on input "[DATE] 16:50:56 Price [MEDICAL_DATA]" at bounding box center [617, 119] width 763 height 27
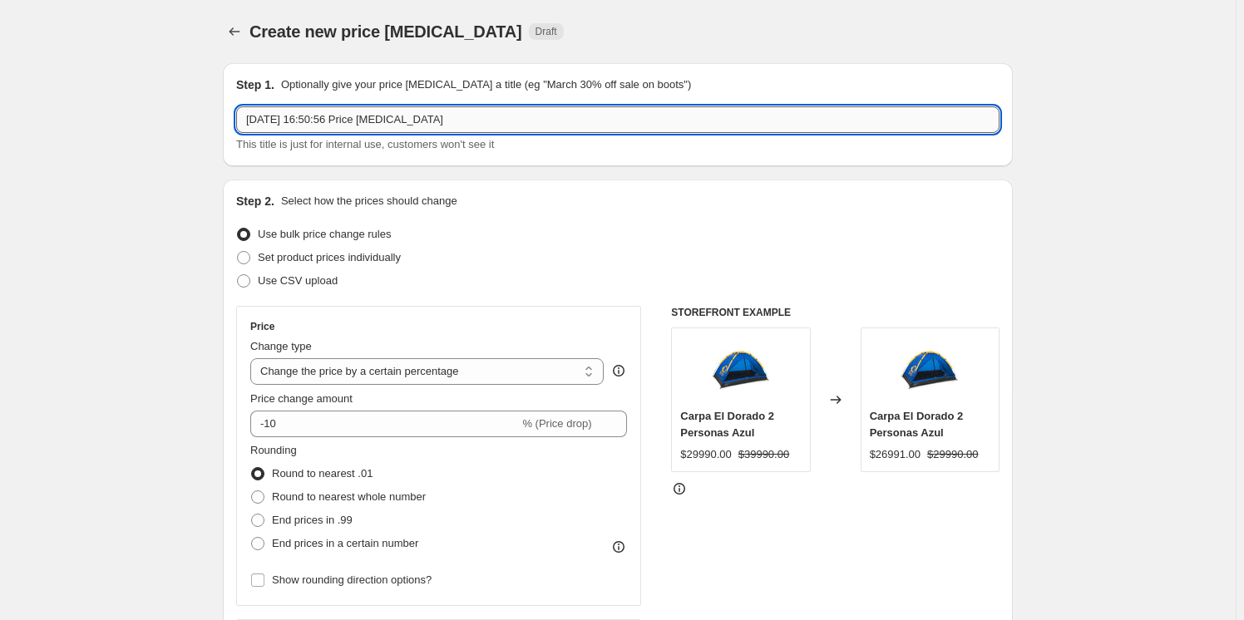
click at [449, 119] on input "[DATE] 16:50:56 Price [MEDICAL_DATA]" at bounding box center [617, 119] width 763 height 27
click at [449, 118] on input "[DATE] 16:50:56 Price [MEDICAL_DATA]" at bounding box center [617, 119] width 763 height 27
click at [315, 116] on input "Precios Cyber 25" at bounding box center [617, 119] width 763 height 27
click at [333, 118] on input "Precios Cyber 25" at bounding box center [617, 119] width 763 height 27
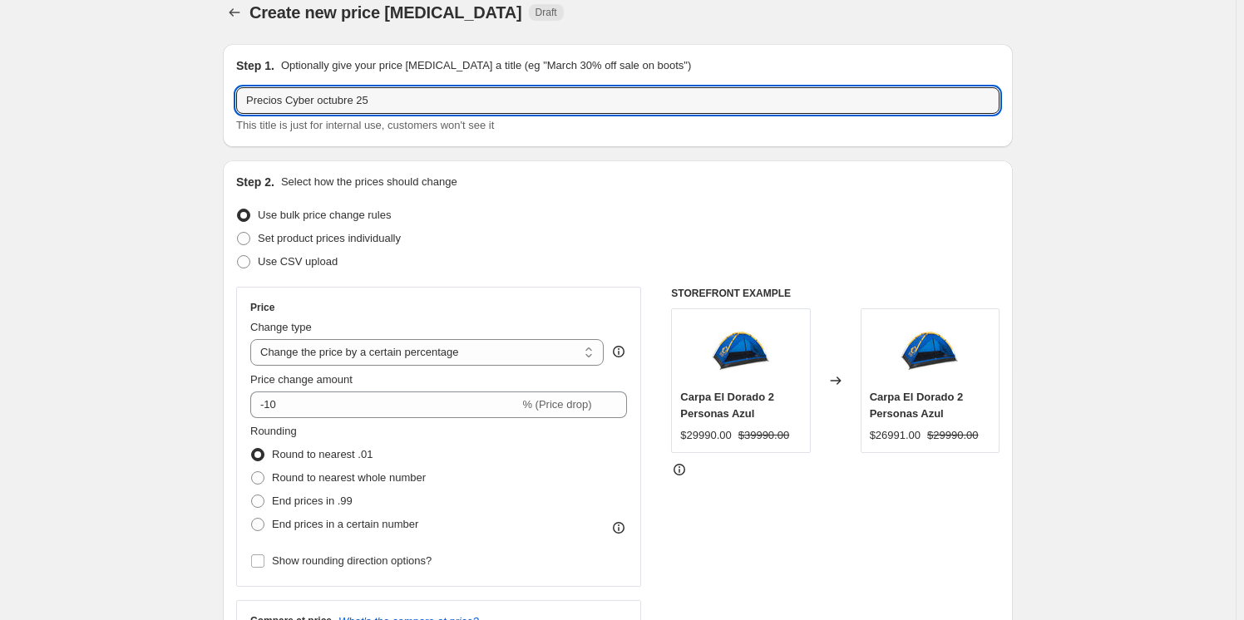
scroll to position [75, 0]
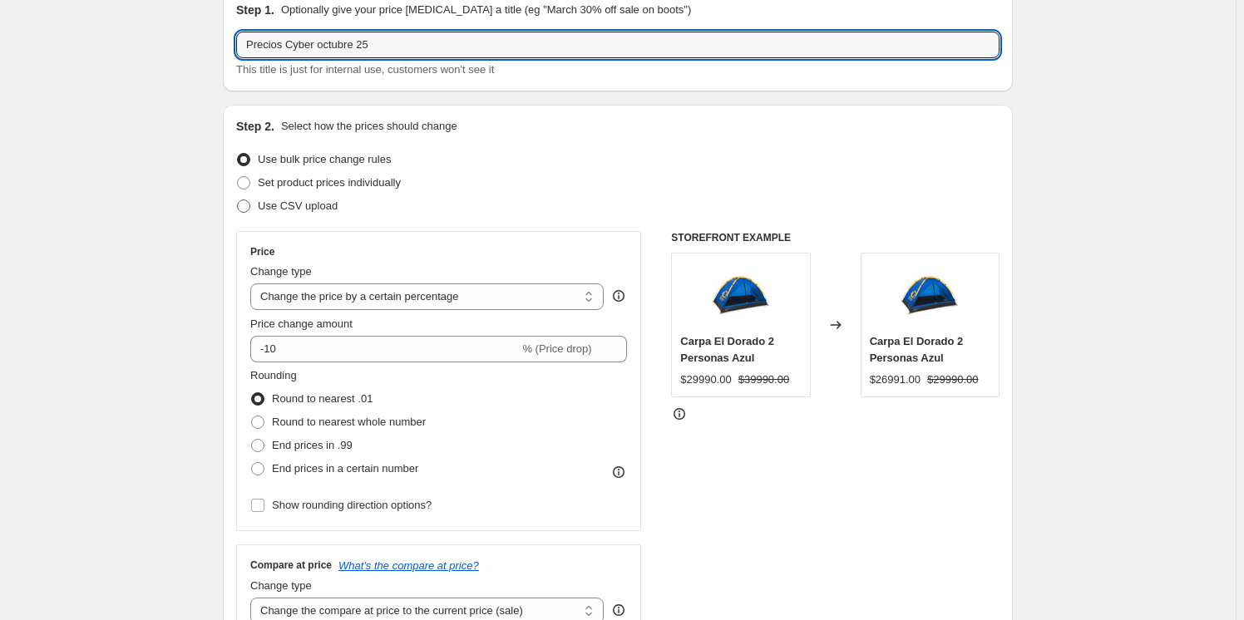
type input "Precios Cyber octubre 25"
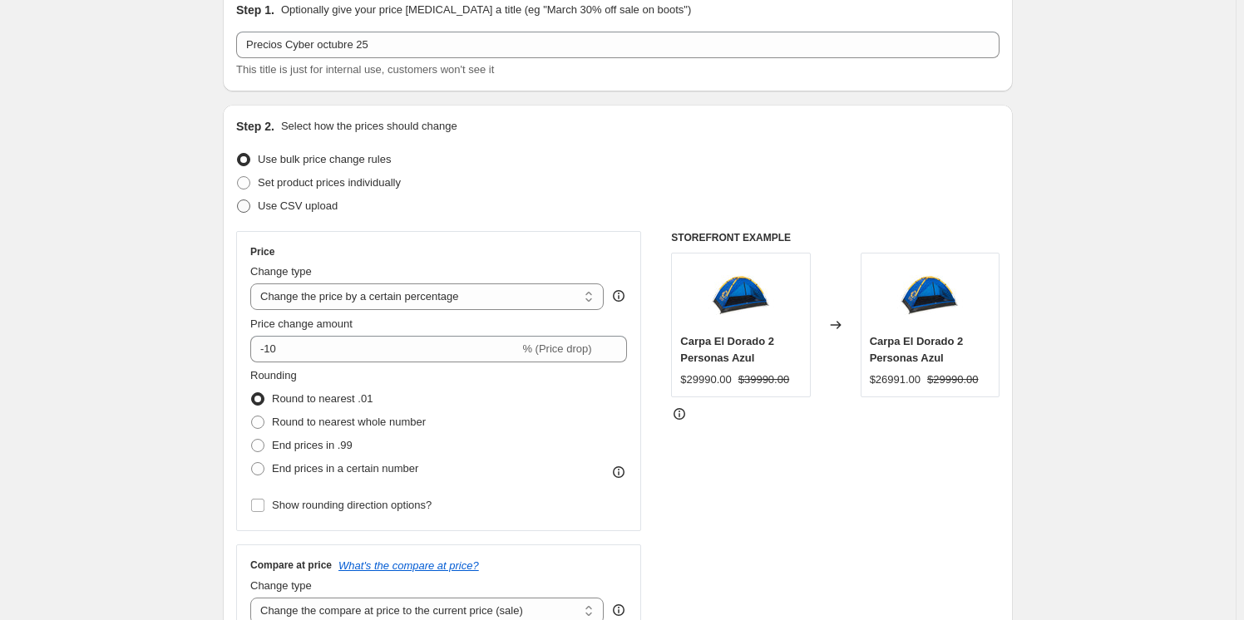
click at [301, 201] on span "Use CSV upload" at bounding box center [298, 206] width 80 height 12
click at [238, 200] on input "Use CSV upload" at bounding box center [237, 200] width 1 height 1
radio input "true"
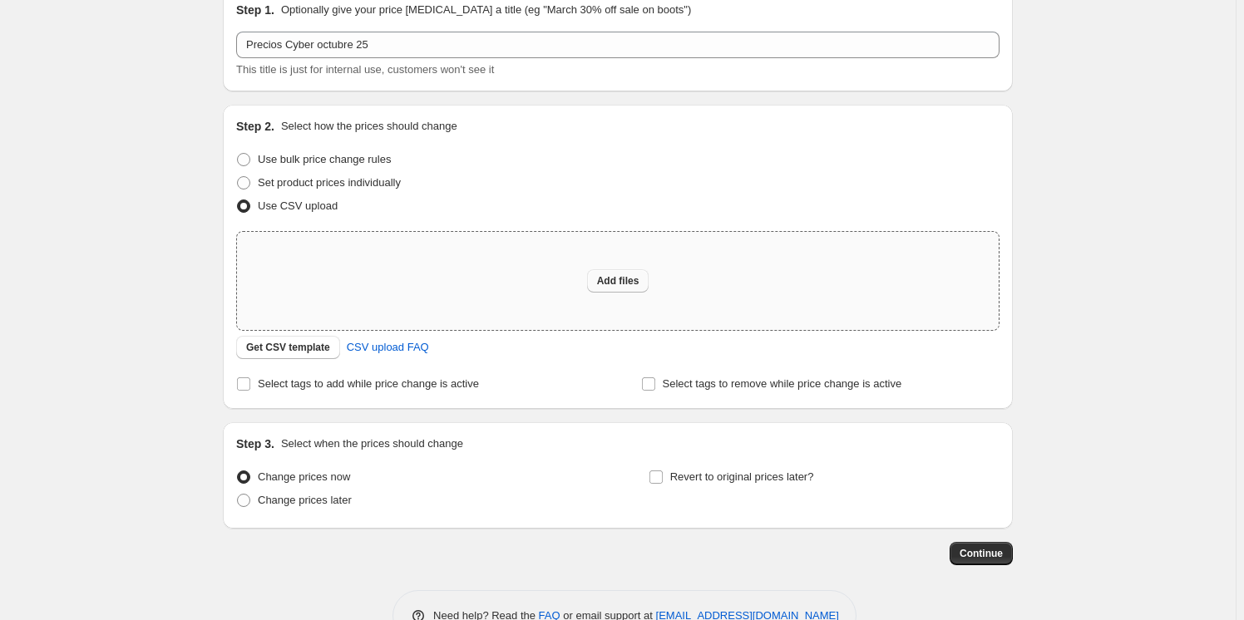
click at [625, 272] on button "Add files" at bounding box center [618, 280] width 62 height 23
click at [604, 282] on span "Add files" at bounding box center [618, 280] width 42 height 13
type input "C:\fakepath\Cyber Bulk - Carga Cyber.csv"
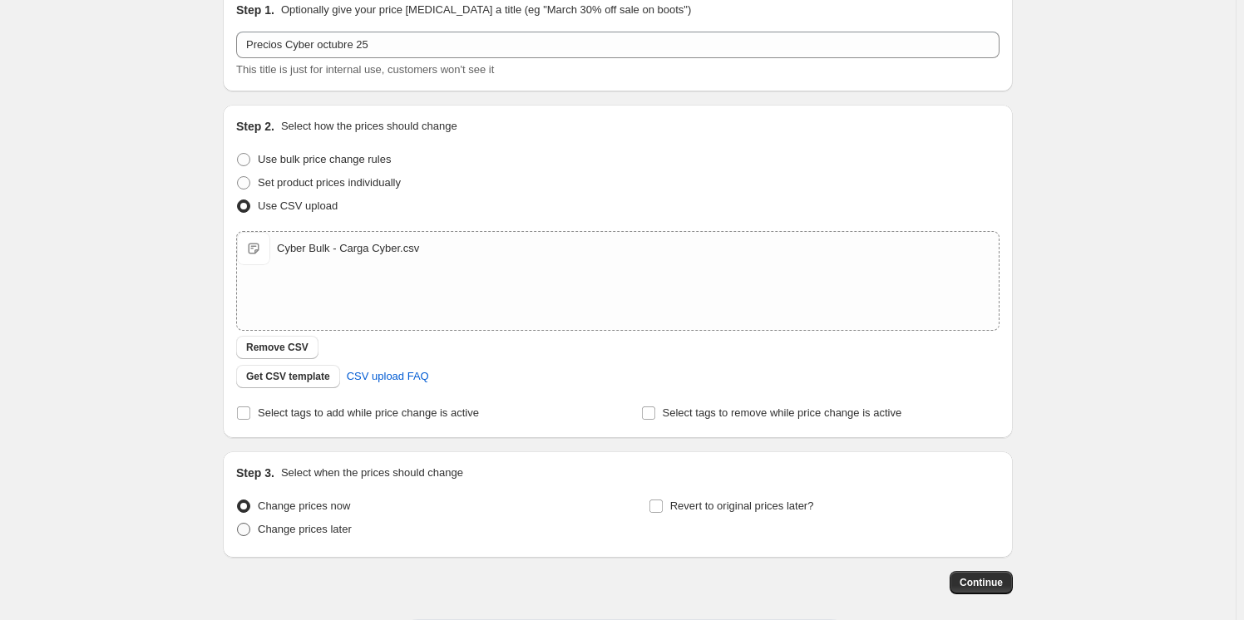
click at [302, 527] on span "Change prices later" at bounding box center [305, 529] width 94 height 12
click at [238, 524] on input "Change prices later" at bounding box center [237, 523] width 1 height 1
radio input "true"
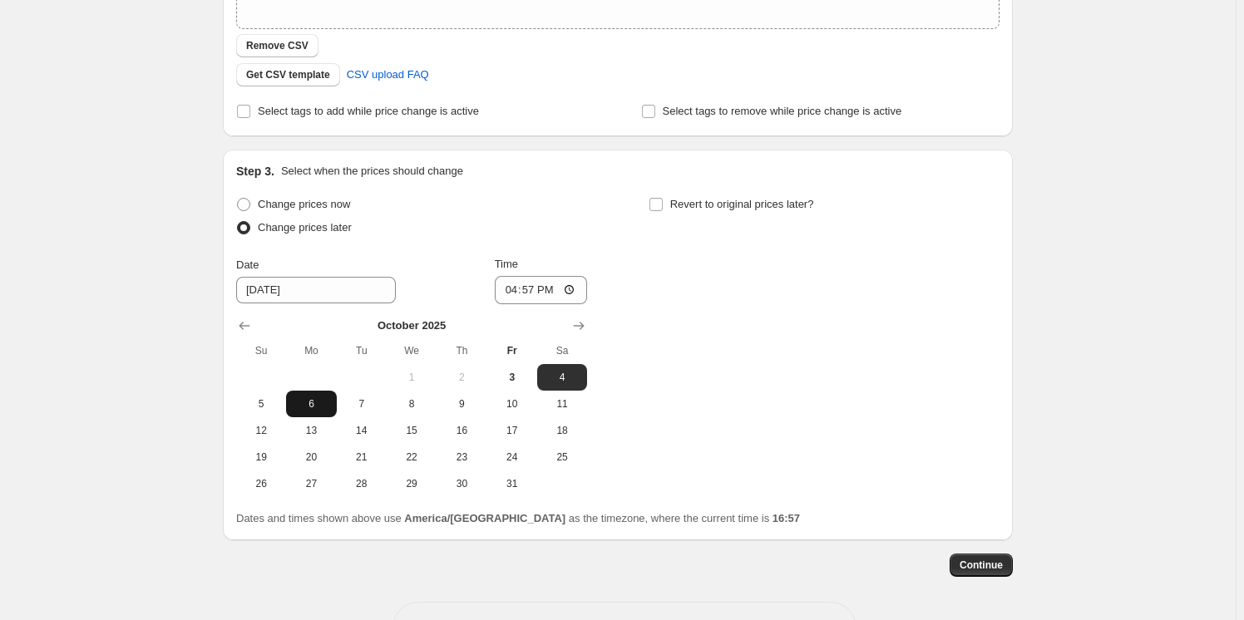
scroll to position [377, 0]
click at [270, 406] on span "5" at bounding box center [261, 403] width 37 height 13
type input "[DATE]"
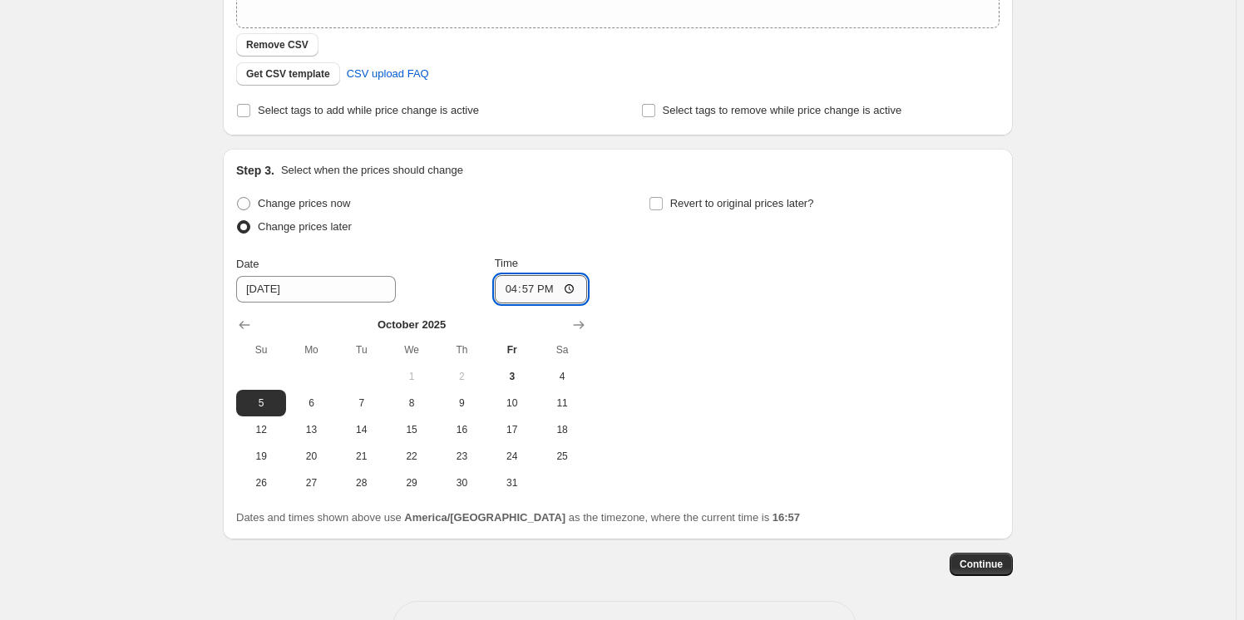
click at [552, 284] on input "16:57" at bounding box center [541, 289] width 93 height 28
click at [551, 283] on input "16:57" at bounding box center [541, 289] width 93 height 28
click at [535, 284] on input "Time" at bounding box center [541, 289] width 93 height 28
type input "21:00"
click at [691, 240] on div "Change prices now Change prices later Date [DATE] Time 21:00 [DATE] Su Mo Tu We…" at bounding box center [617, 344] width 763 height 304
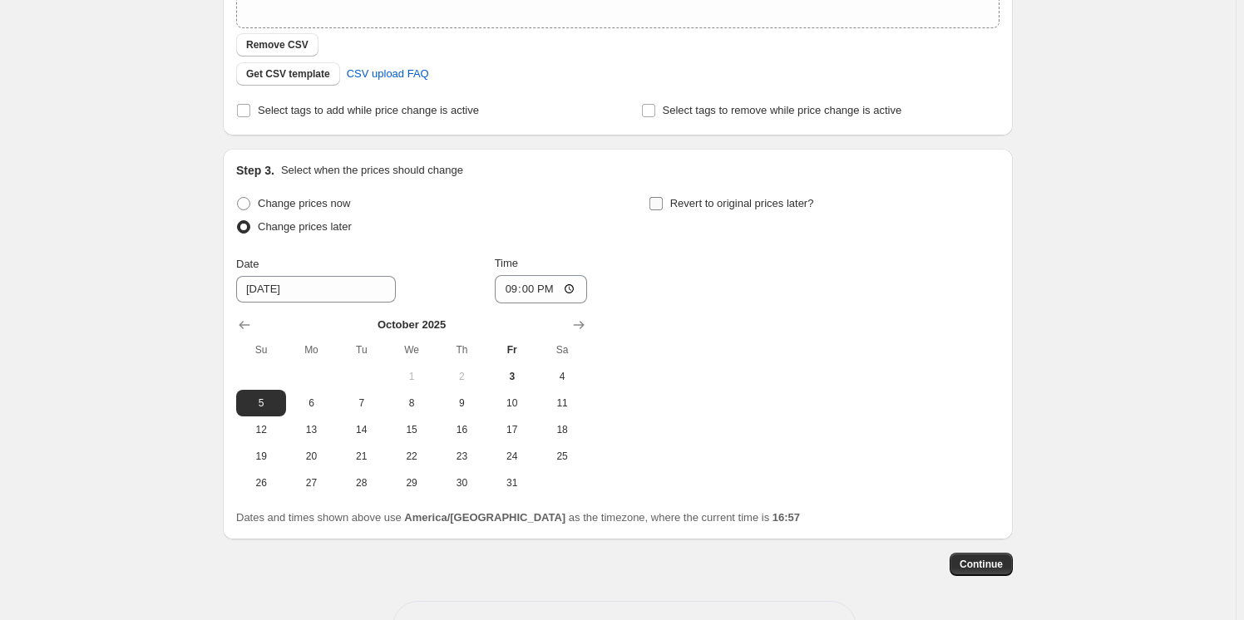
click at [669, 198] on label "Revert to original prices later?" at bounding box center [731, 203] width 165 height 23
click at [663, 198] on input "Revert to original prices later?" at bounding box center [655, 203] width 13 height 13
checkbox input "true"
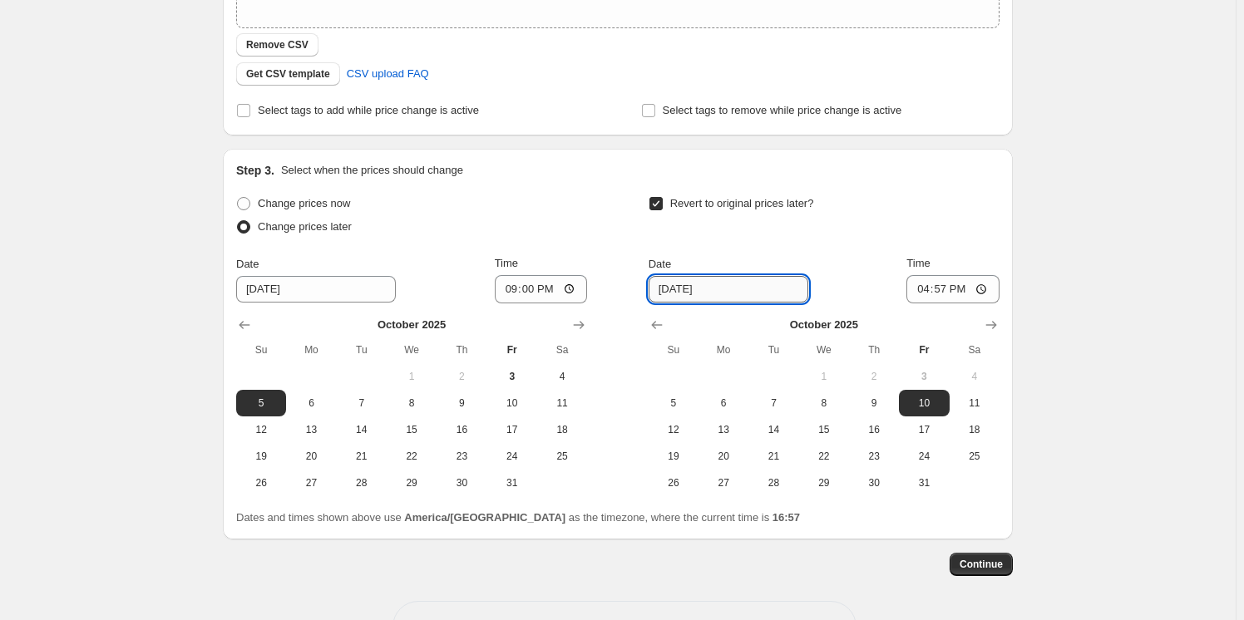
click at [772, 295] on input "[DATE]" at bounding box center [729, 289] width 160 height 27
click at [751, 291] on input "[DATE]" at bounding box center [729, 289] width 160 height 27
click at [812, 271] on div "Date [DATE] Time 16:57" at bounding box center [824, 279] width 351 height 48
click at [734, 291] on input "[DATE]" at bounding box center [729, 289] width 160 height 27
type input "1"
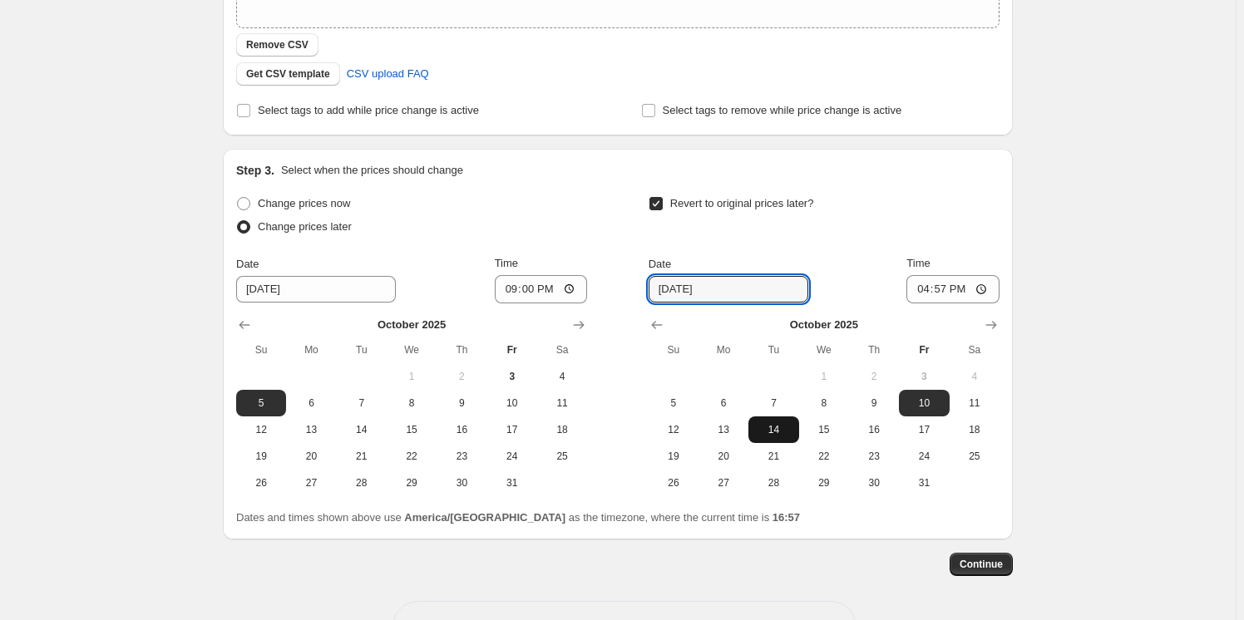
click at [767, 439] on button "14" at bounding box center [773, 430] width 50 height 27
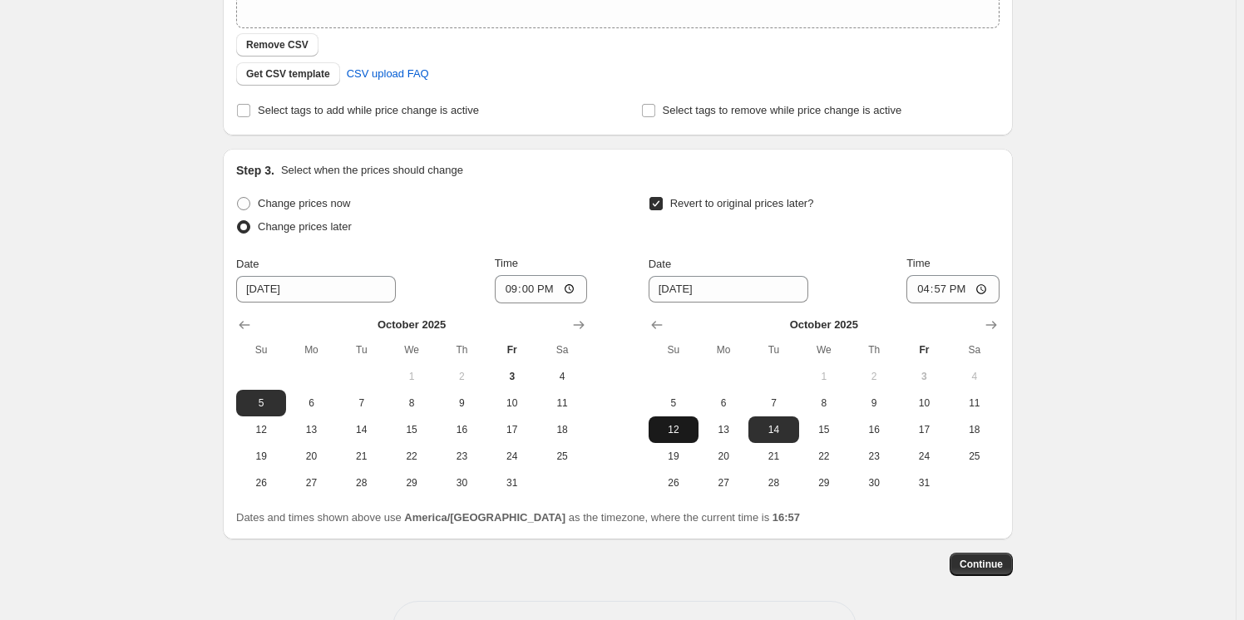
click at [686, 417] on button "12" at bounding box center [674, 430] width 50 height 27
click at [714, 428] on span "13" at bounding box center [723, 429] width 37 height 13
type input "[DATE]"
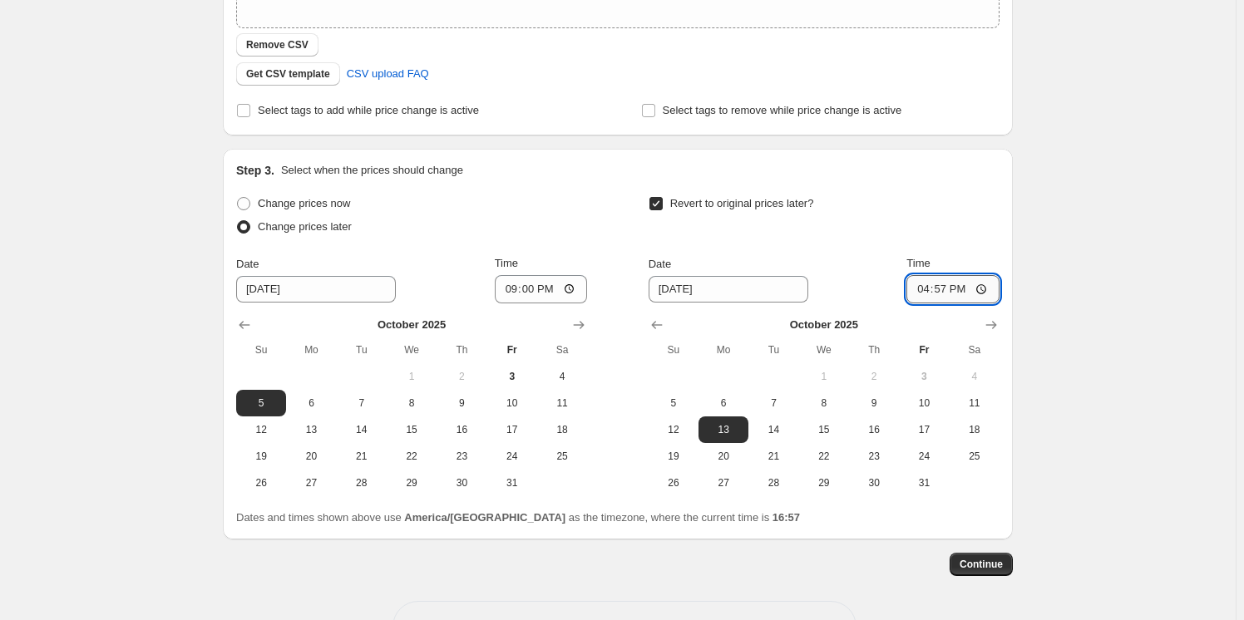
click at [951, 288] on input "16:57" at bounding box center [952, 289] width 93 height 28
click at [955, 290] on input "16:57" at bounding box center [952, 289] width 93 height 28
type input "08:00"
click at [1002, 567] on span "Continue" at bounding box center [980, 564] width 43 height 13
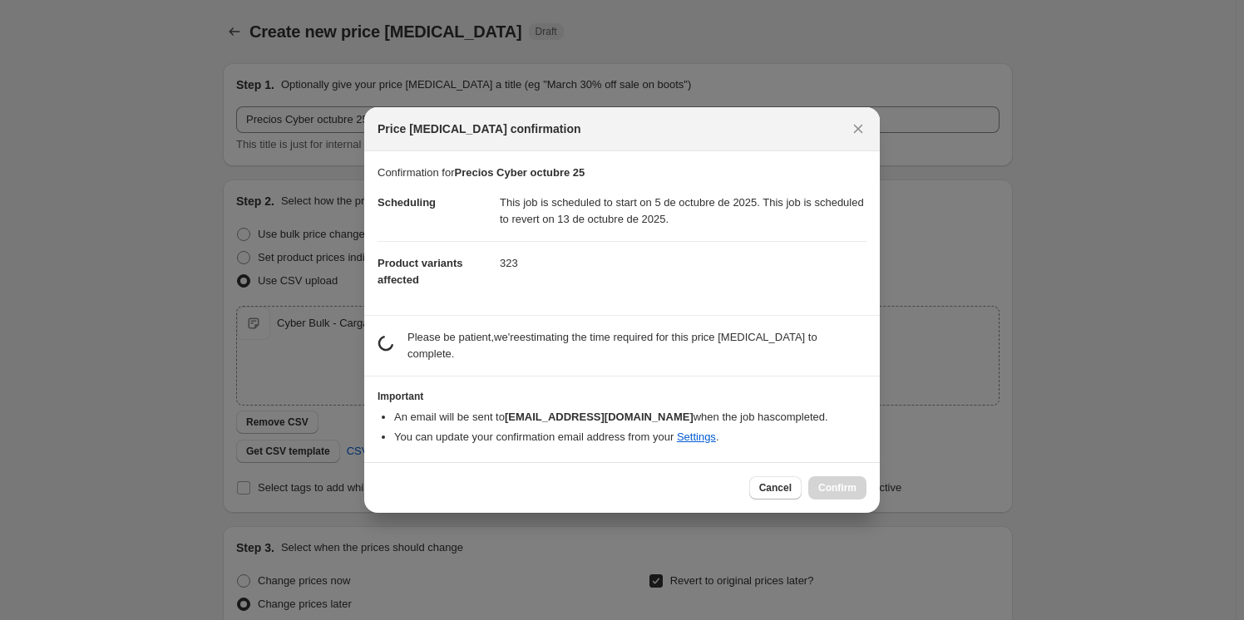
scroll to position [0, 0]
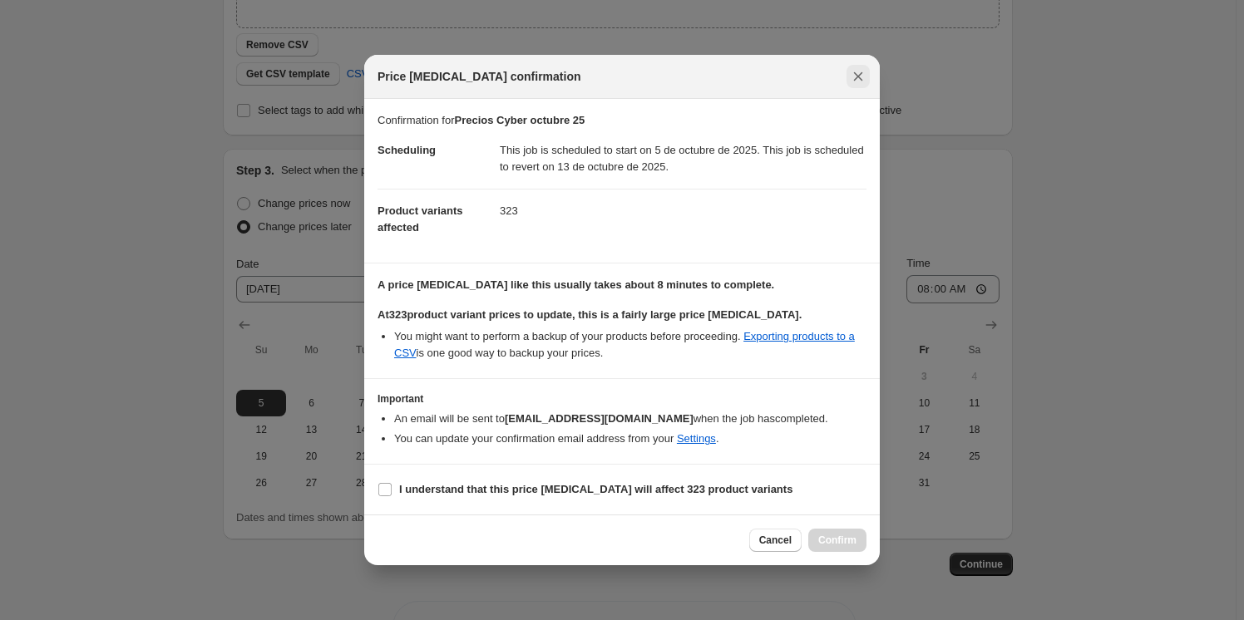
click at [862, 68] on icon "Close" at bounding box center [858, 76] width 17 height 17
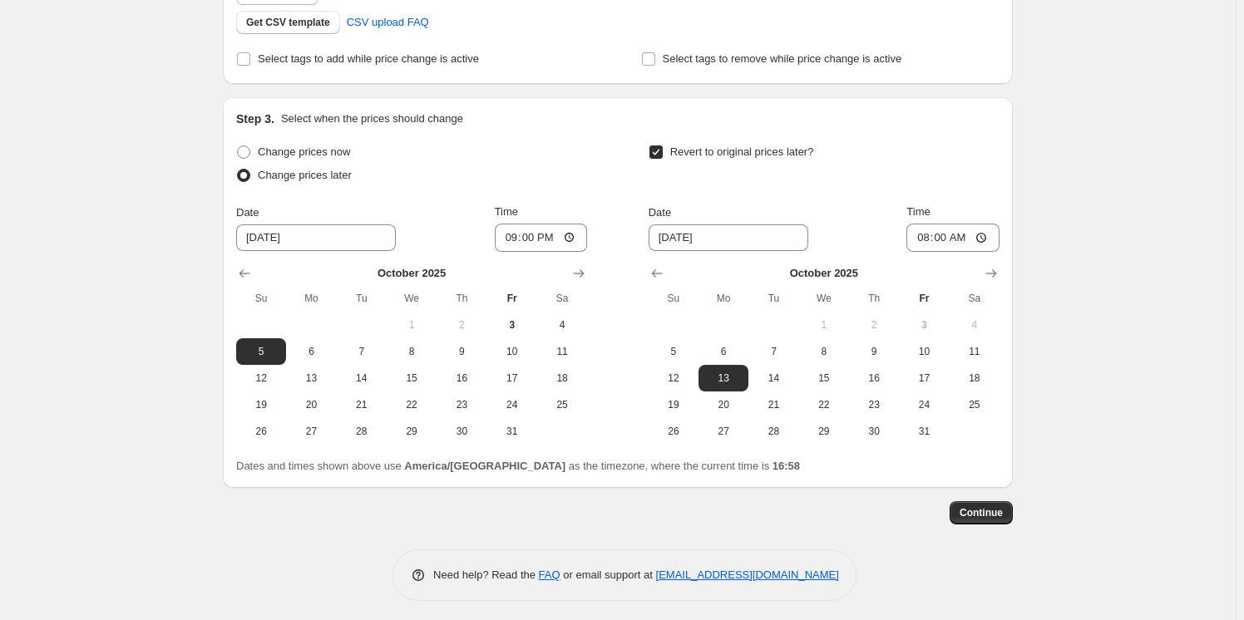
scroll to position [433, 0]
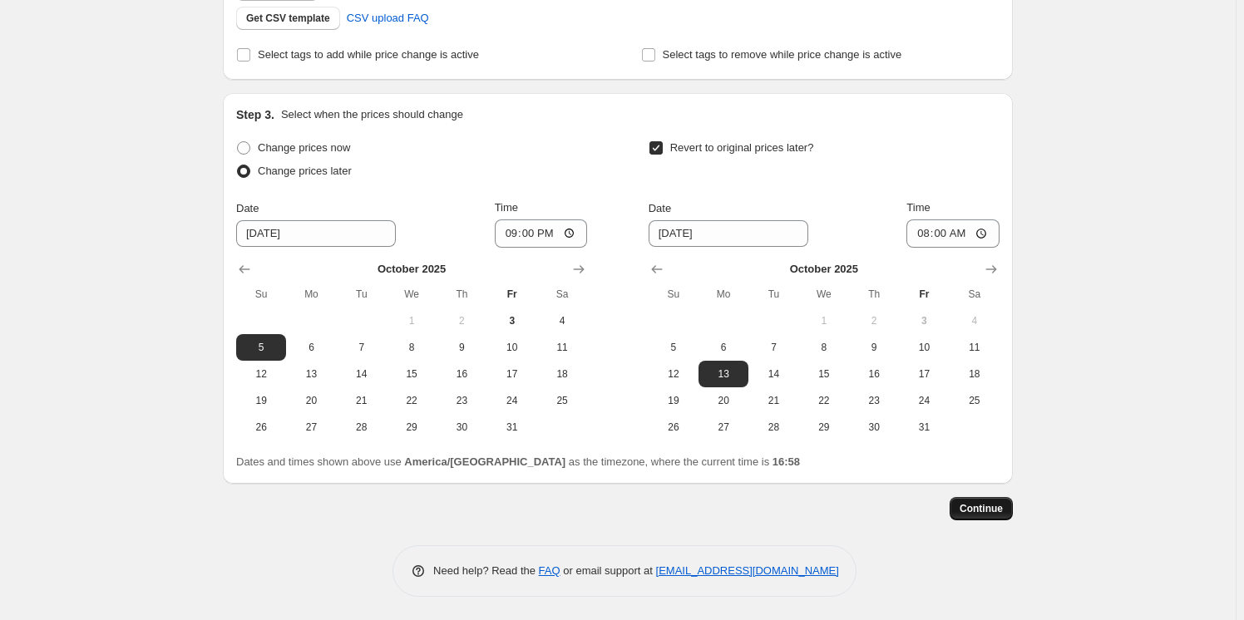
click at [978, 514] on span "Continue" at bounding box center [980, 508] width 43 height 13
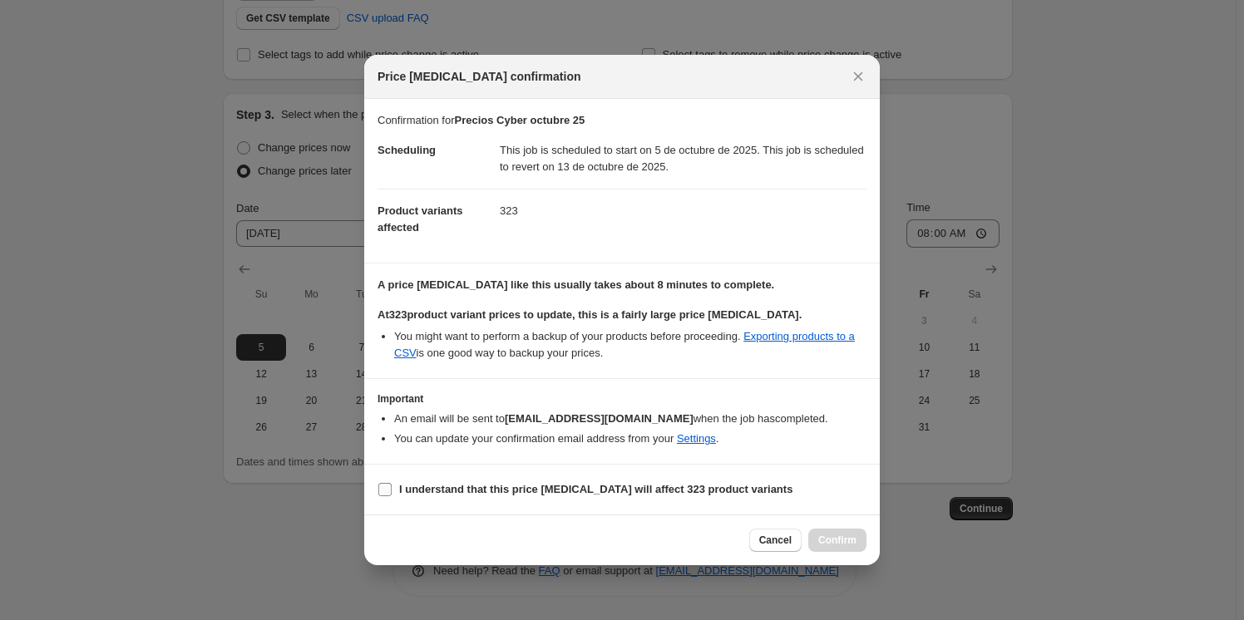
click at [385, 488] on input "I understand that this price [MEDICAL_DATA] will affect 323 product variants" at bounding box center [384, 489] width 13 height 13
checkbox input "true"
click at [850, 546] on span "Confirm" at bounding box center [837, 540] width 38 height 13
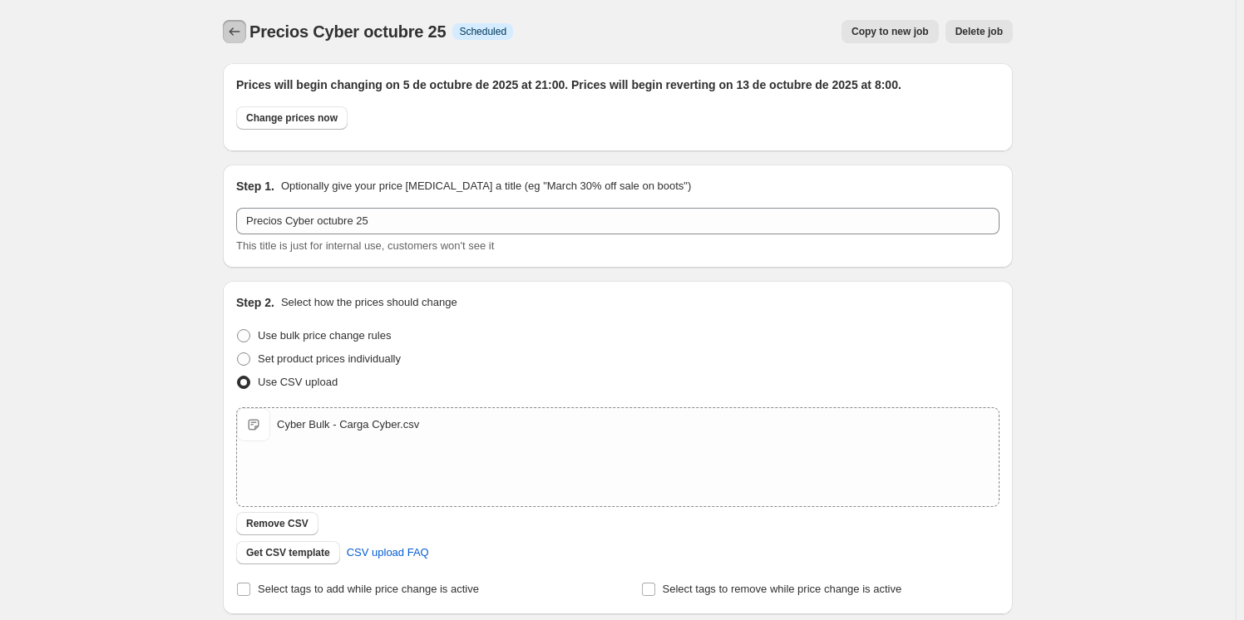
click at [239, 30] on icon "Price change jobs" at bounding box center [234, 31] width 17 height 17
